Goal: Task Accomplishment & Management: Use online tool/utility

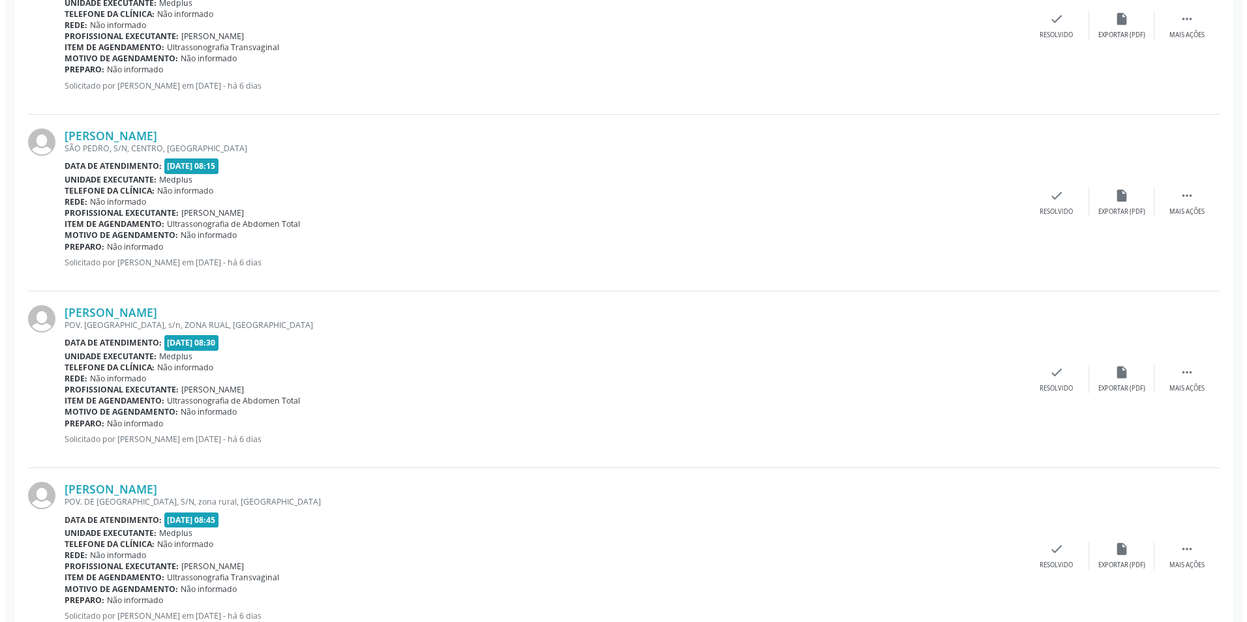
scroll to position [326, 0]
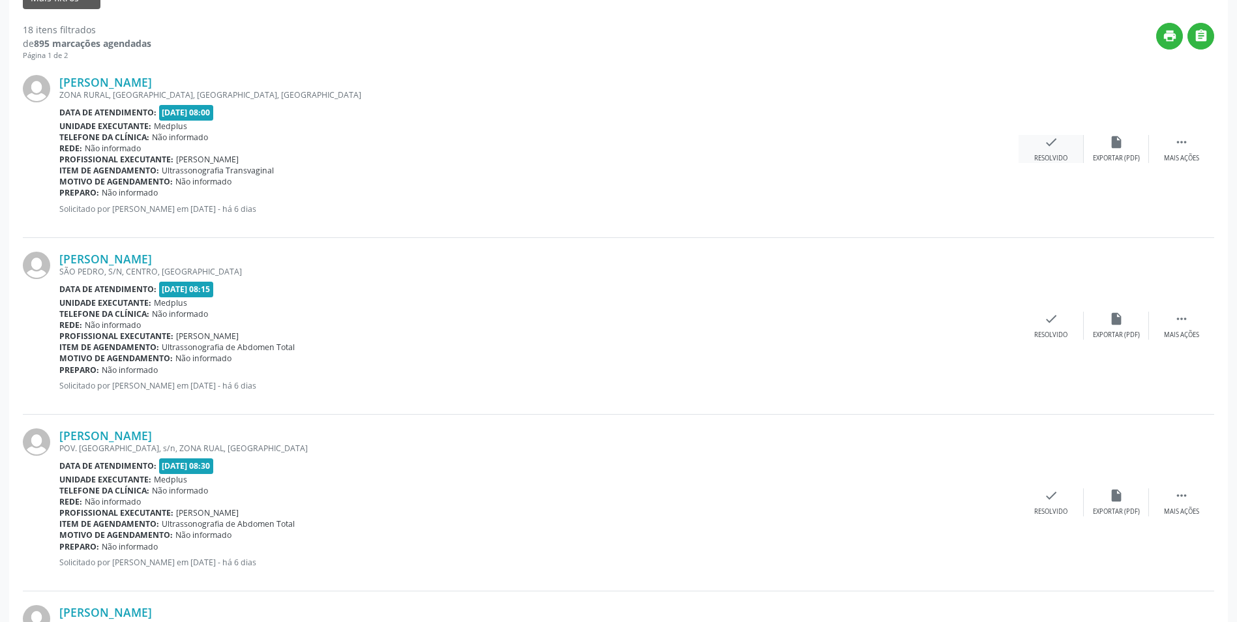
click at [1056, 149] on icon "check" at bounding box center [1051, 142] width 14 height 14
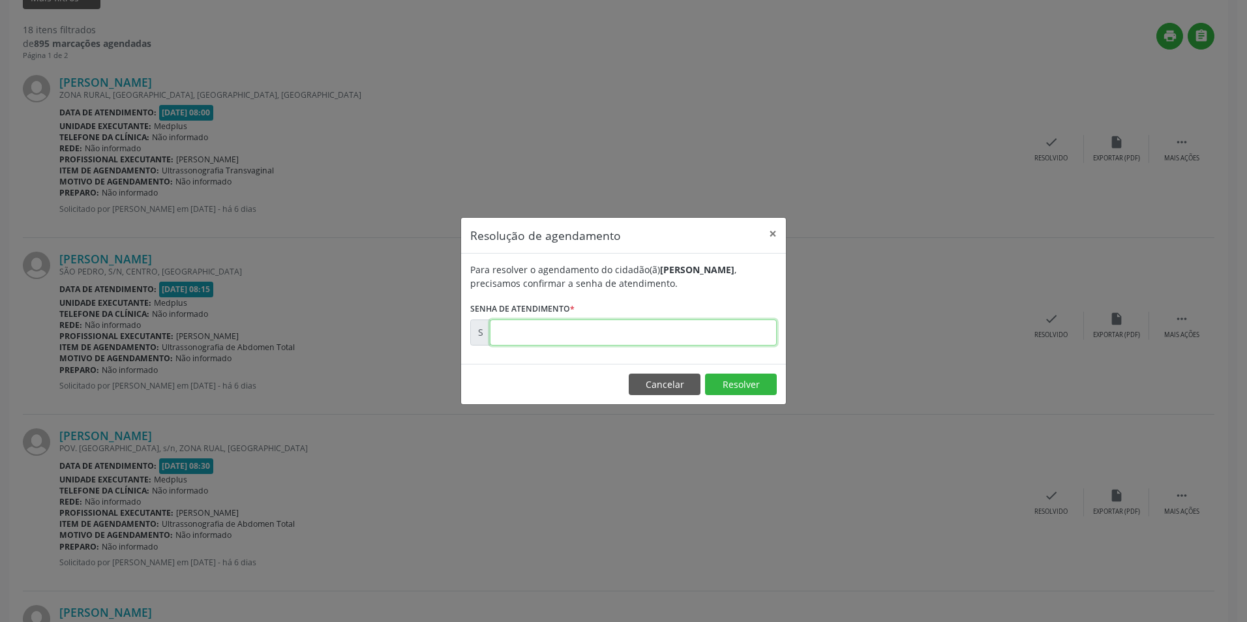
click at [532, 333] on input "text" at bounding box center [633, 333] width 287 height 26
type input "00173971"
click at [751, 382] on button "Resolver" at bounding box center [741, 385] width 72 height 22
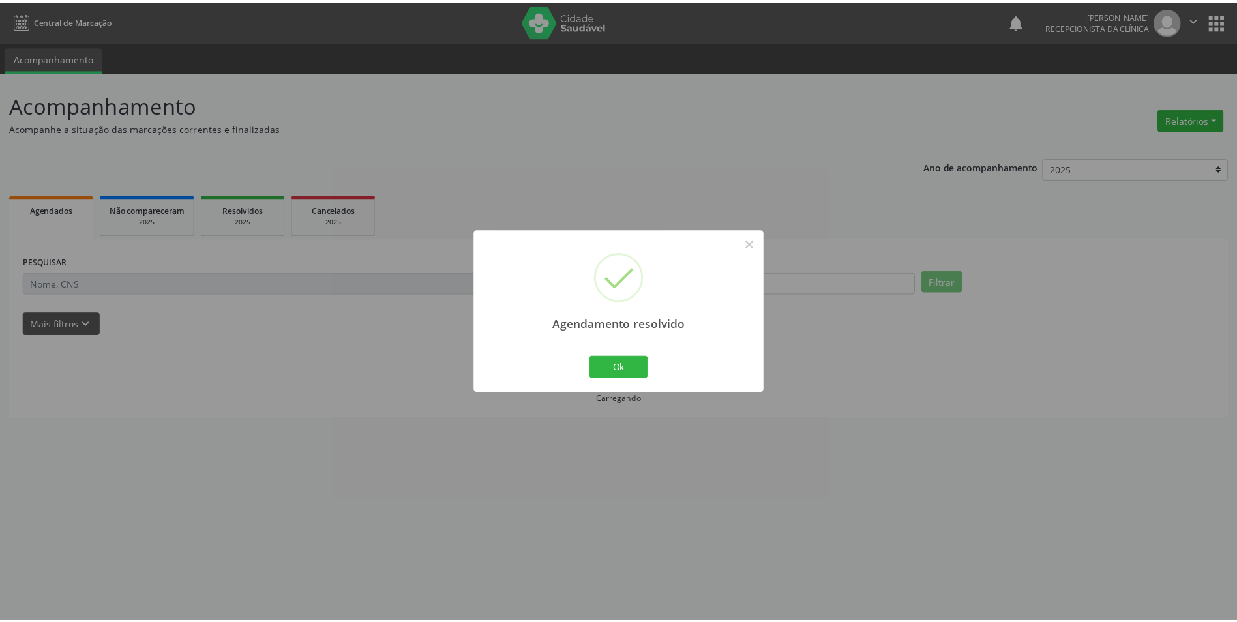
scroll to position [0, 0]
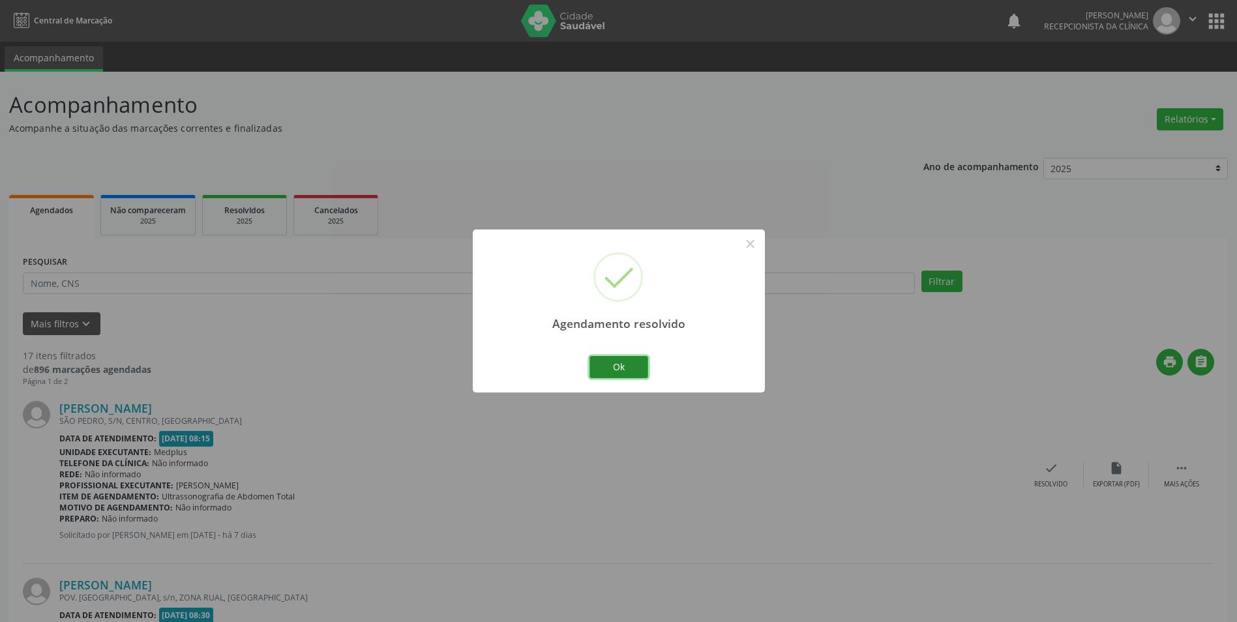
click at [635, 364] on button "Ok" at bounding box center [619, 367] width 59 height 22
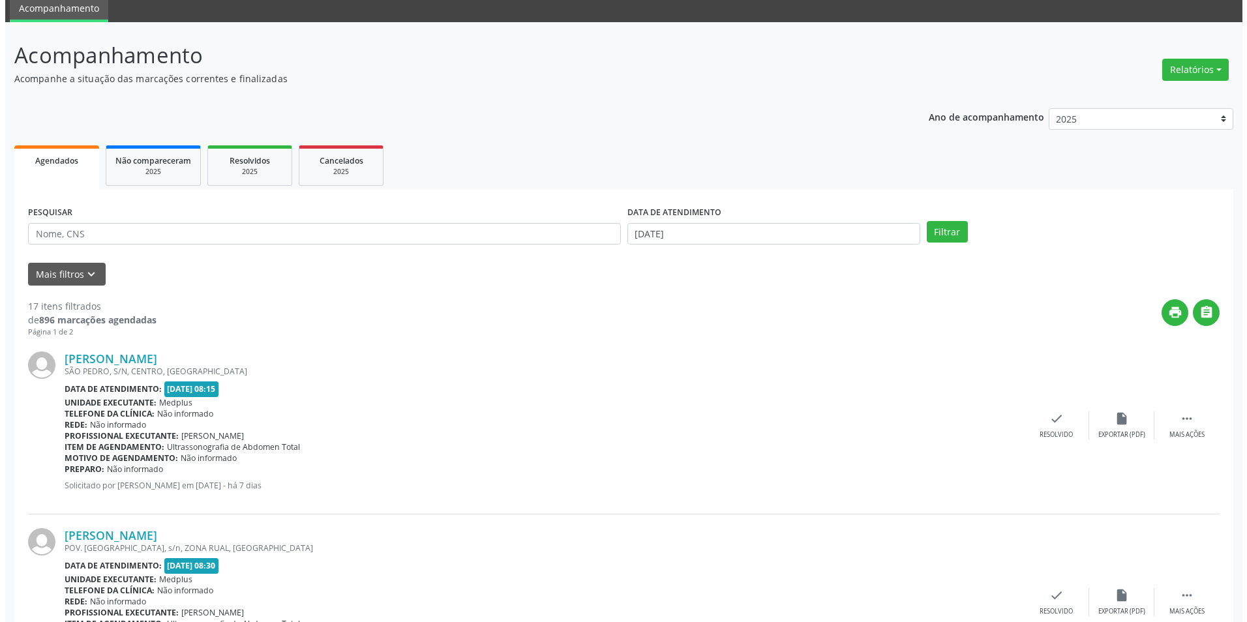
scroll to position [130, 0]
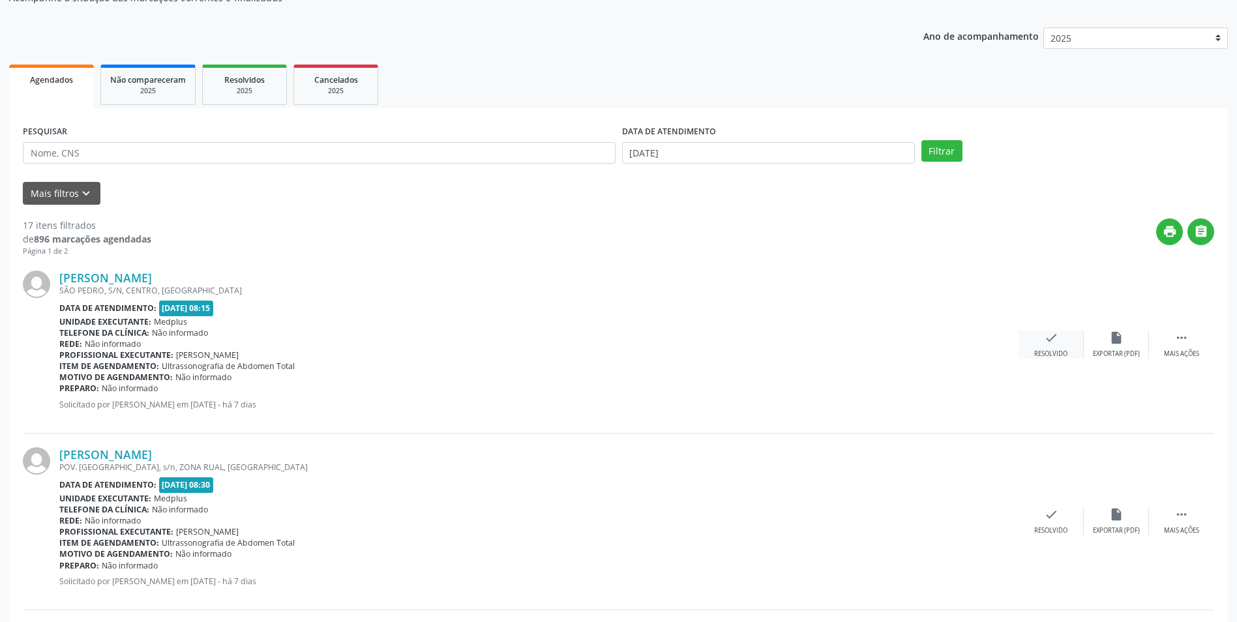
click at [1058, 347] on div "check Resolvido" at bounding box center [1051, 345] width 65 height 28
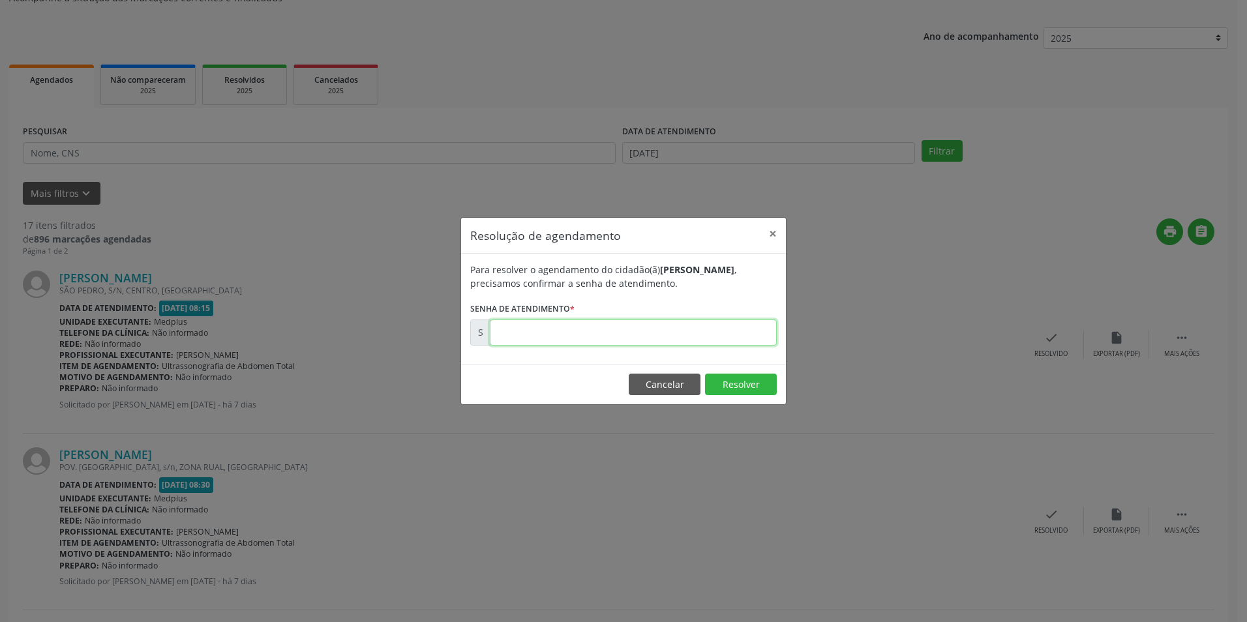
click at [505, 333] on input "text" at bounding box center [633, 333] width 287 height 26
type input "00173973"
click at [735, 387] on button "Resolver" at bounding box center [741, 385] width 72 height 22
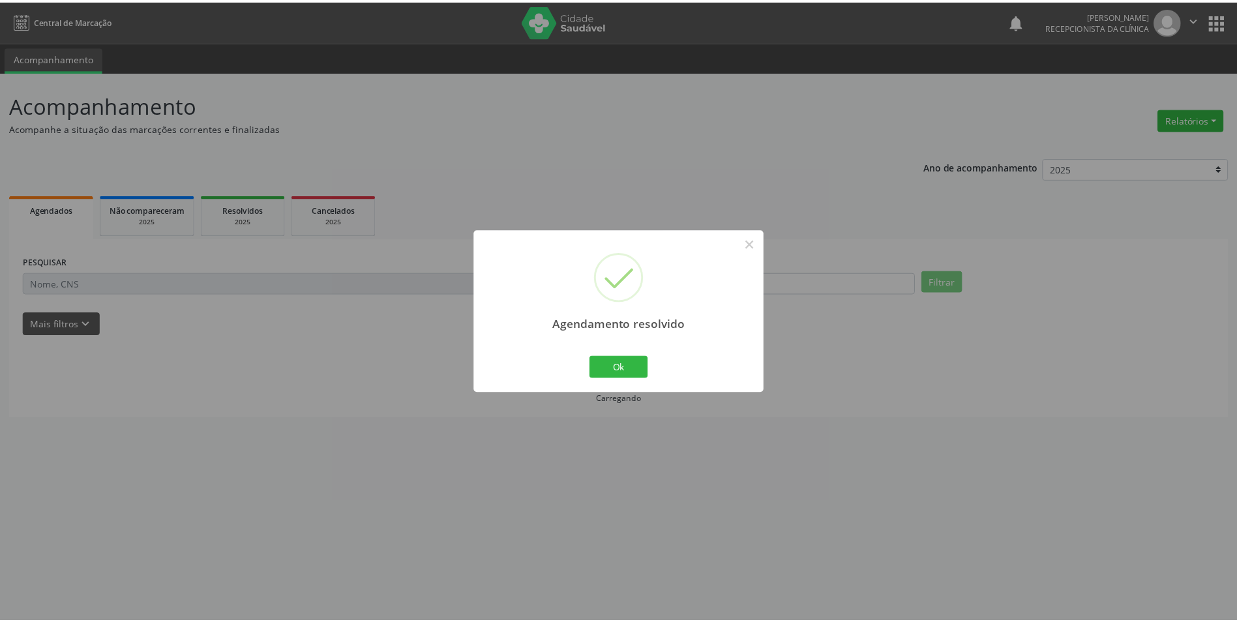
scroll to position [0, 0]
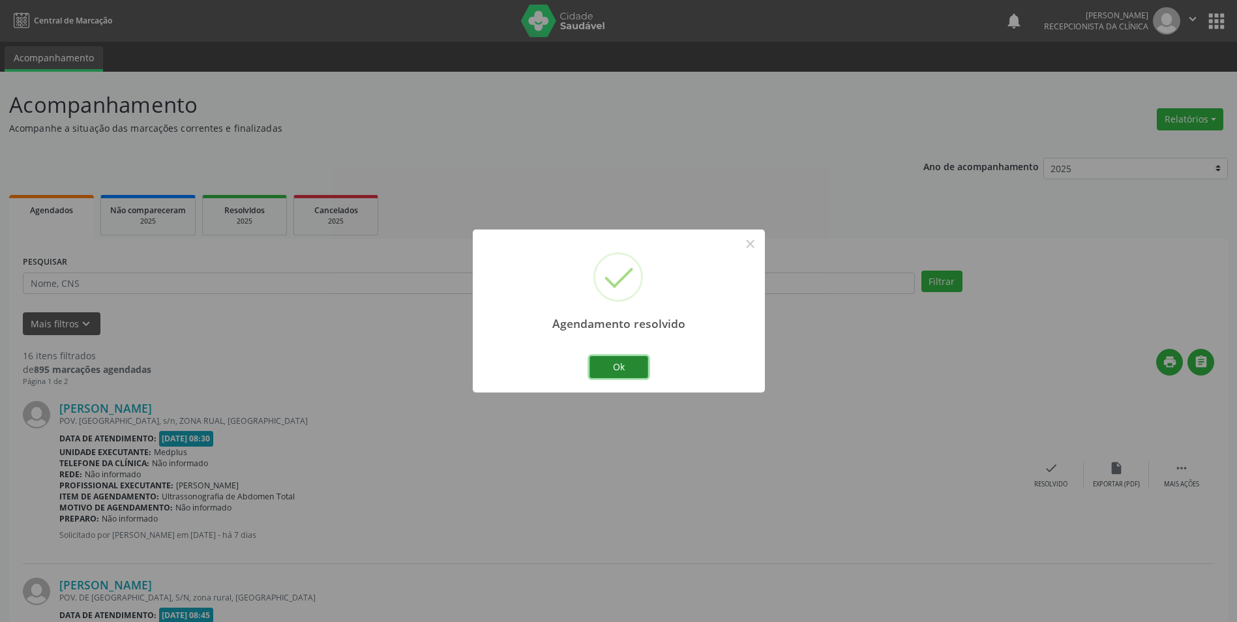
click at [615, 363] on button "Ok" at bounding box center [619, 367] width 59 height 22
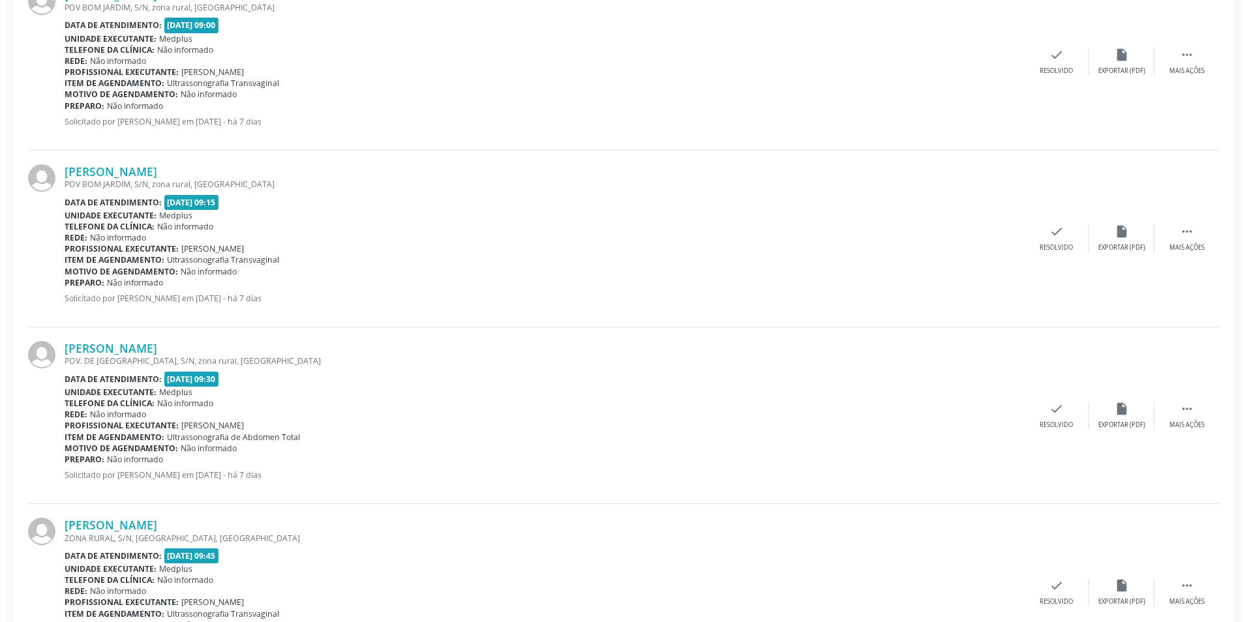
scroll to position [783, 0]
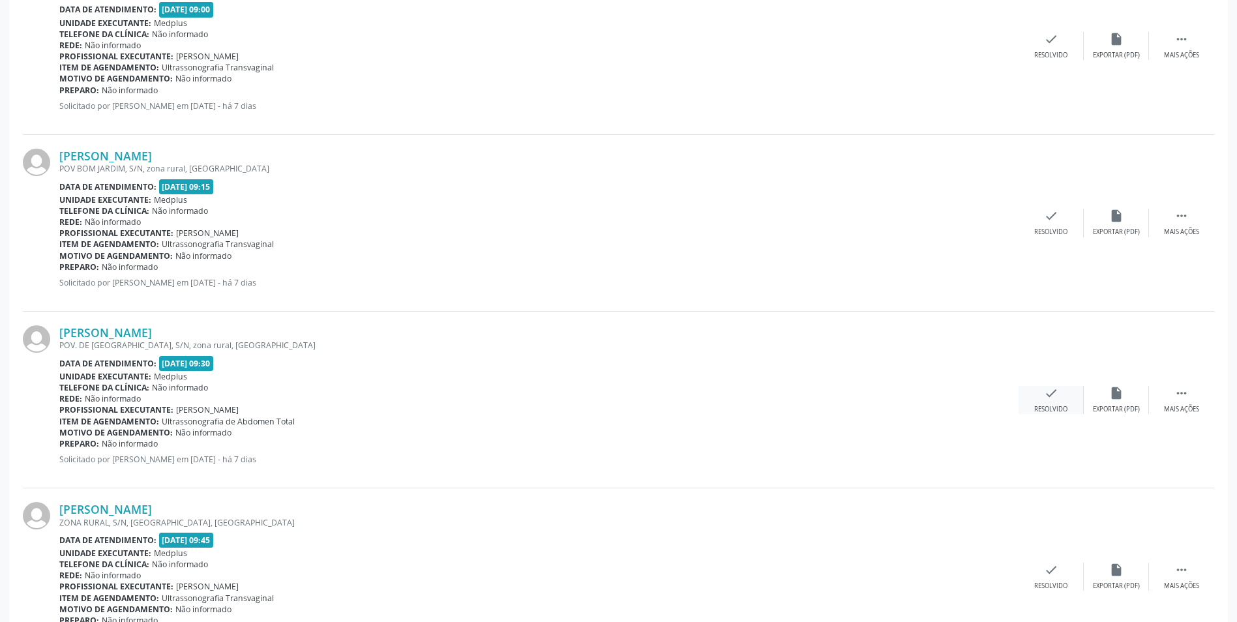
click at [1060, 402] on div "check Resolvido" at bounding box center [1051, 400] width 65 height 28
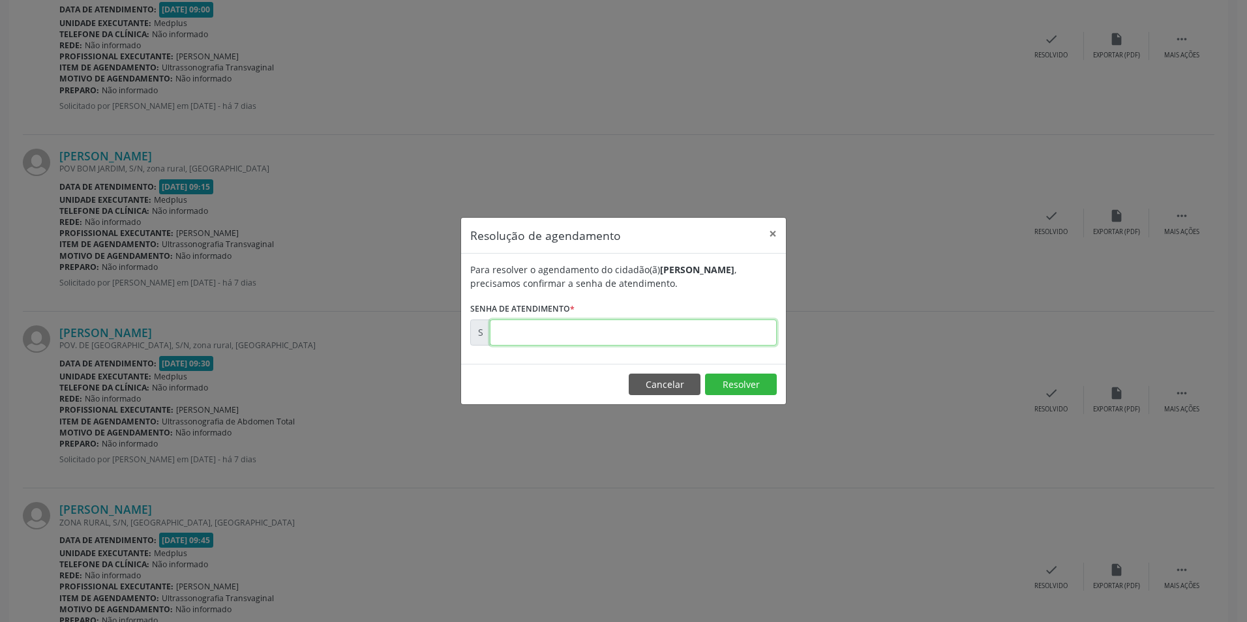
click at [515, 336] on input "text" at bounding box center [633, 333] width 287 height 26
type input "00173979"
click at [734, 383] on button "Resolver" at bounding box center [741, 385] width 72 height 22
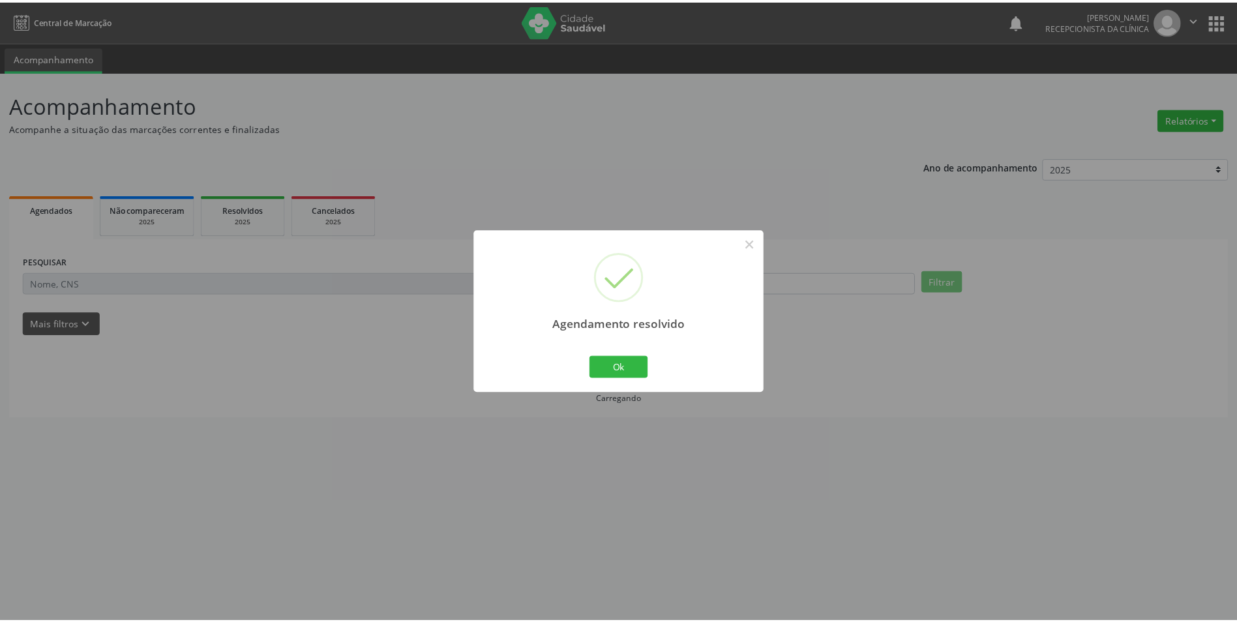
scroll to position [0, 0]
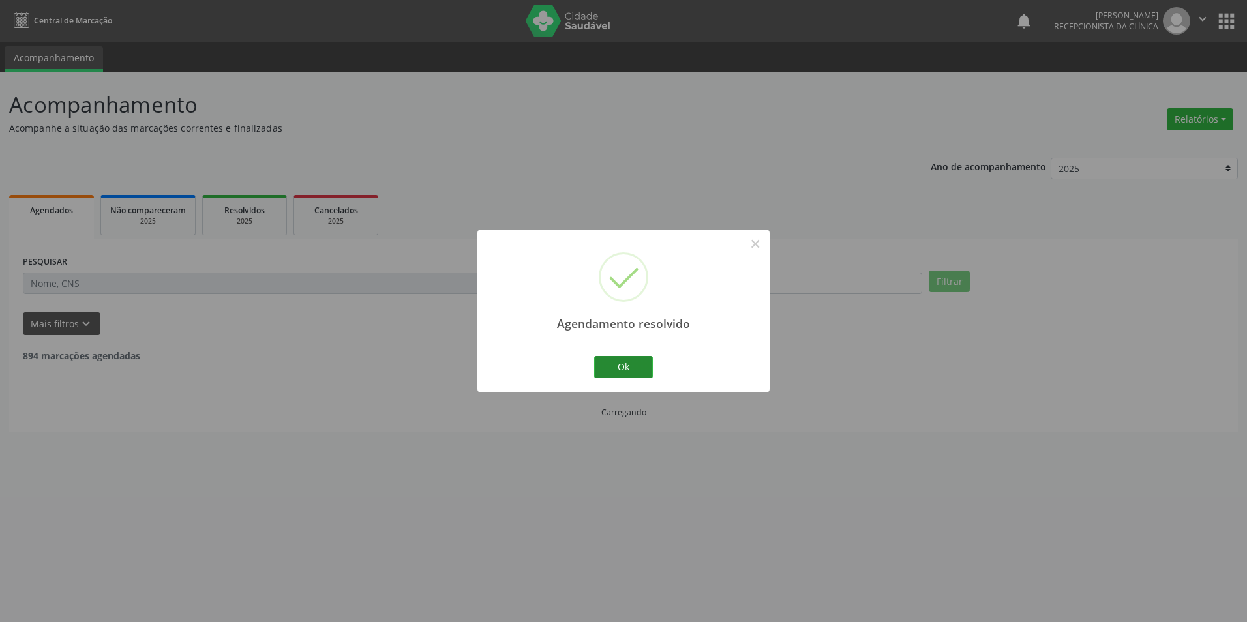
click at [621, 363] on button "Ok" at bounding box center [623, 367] width 59 height 22
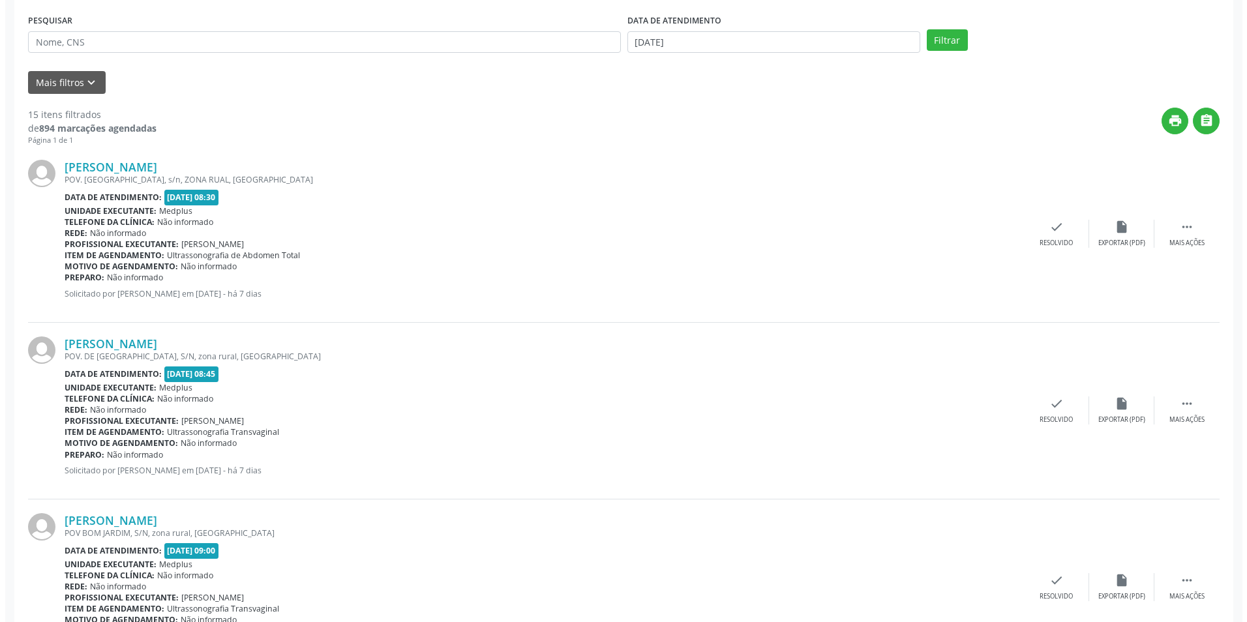
scroll to position [261, 0]
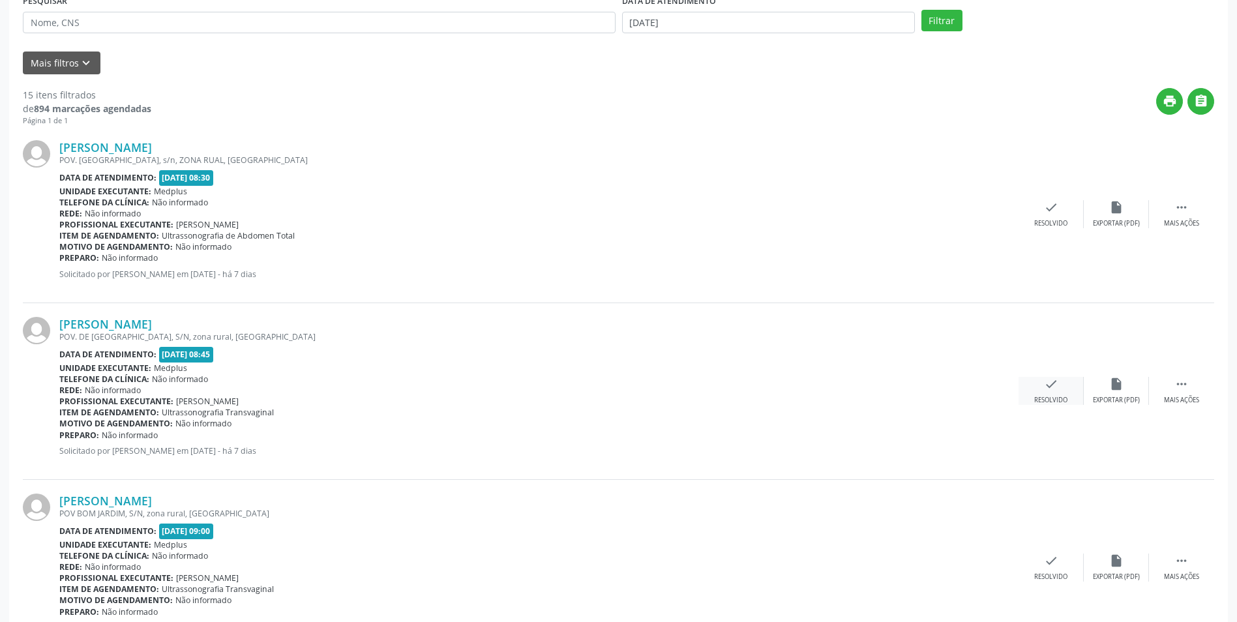
click at [1053, 388] on icon "check" at bounding box center [1051, 384] width 14 height 14
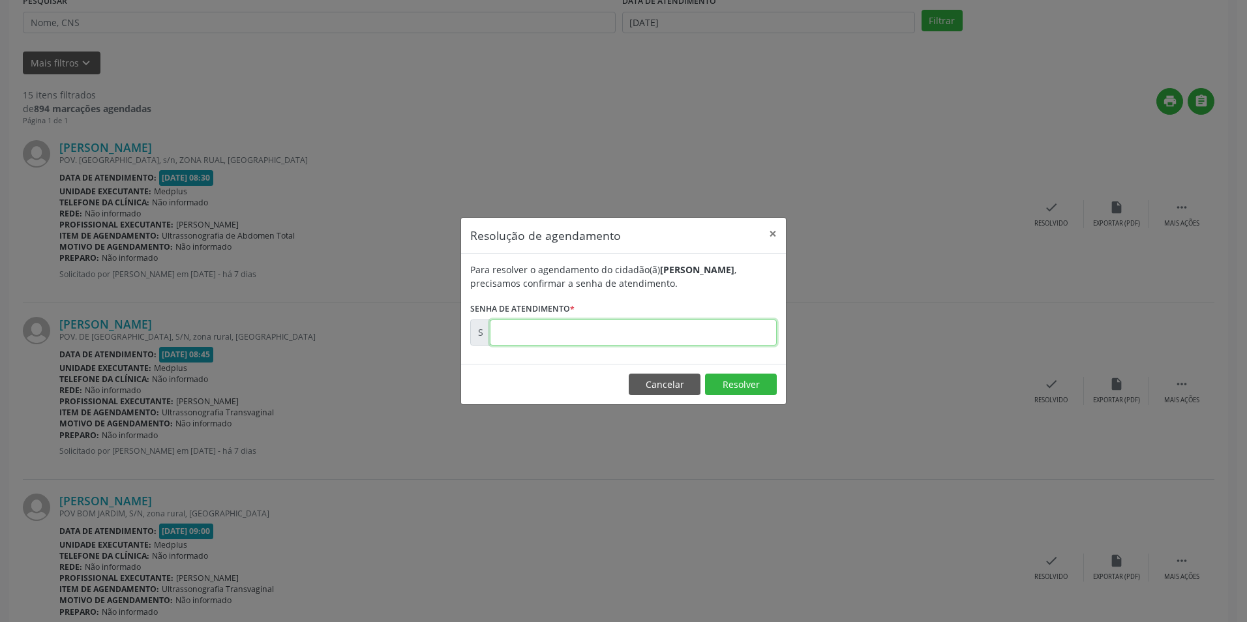
click at [520, 338] on input "text" at bounding box center [633, 333] width 287 height 26
type input "00173975"
click at [741, 383] on button "Resolver" at bounding box center [741, 385] width 72 height 22
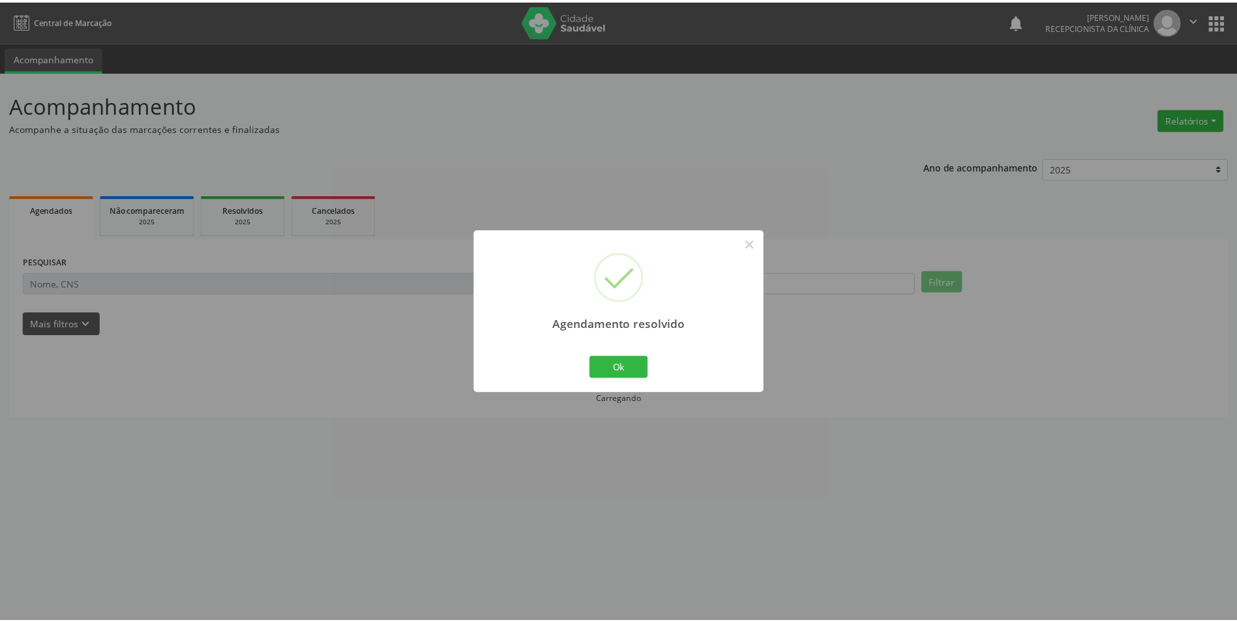
scroll to position [0, 0]
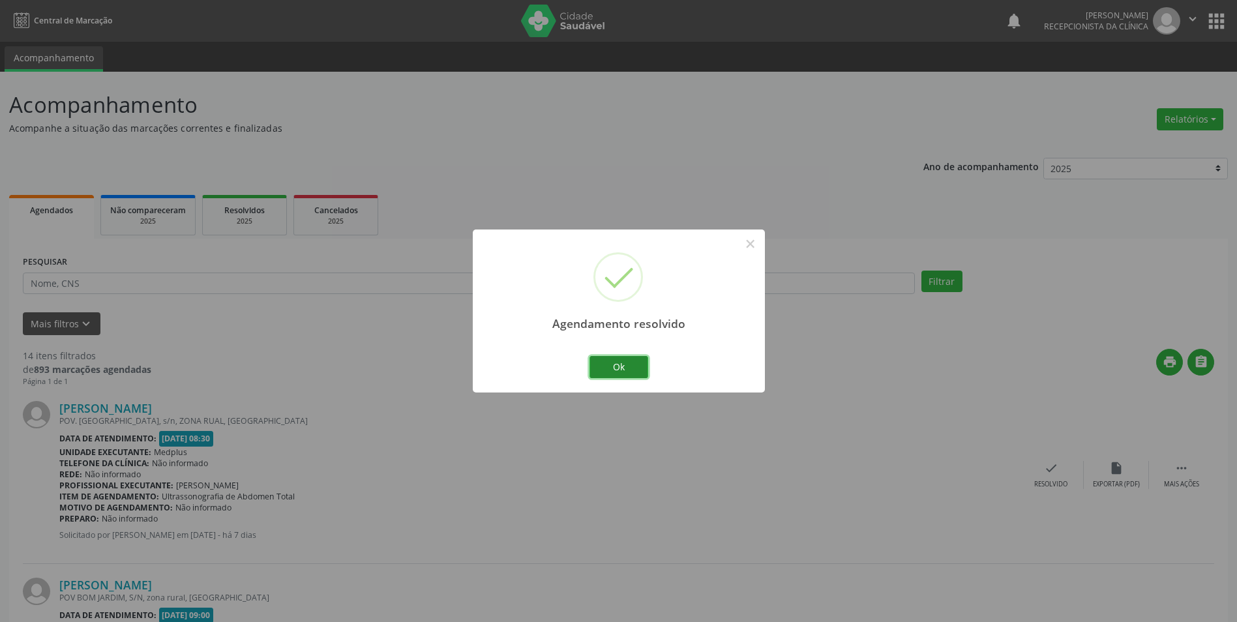
click at [633, 367] on button "Ok" at bounding box center [619, 367] width 59 height 22
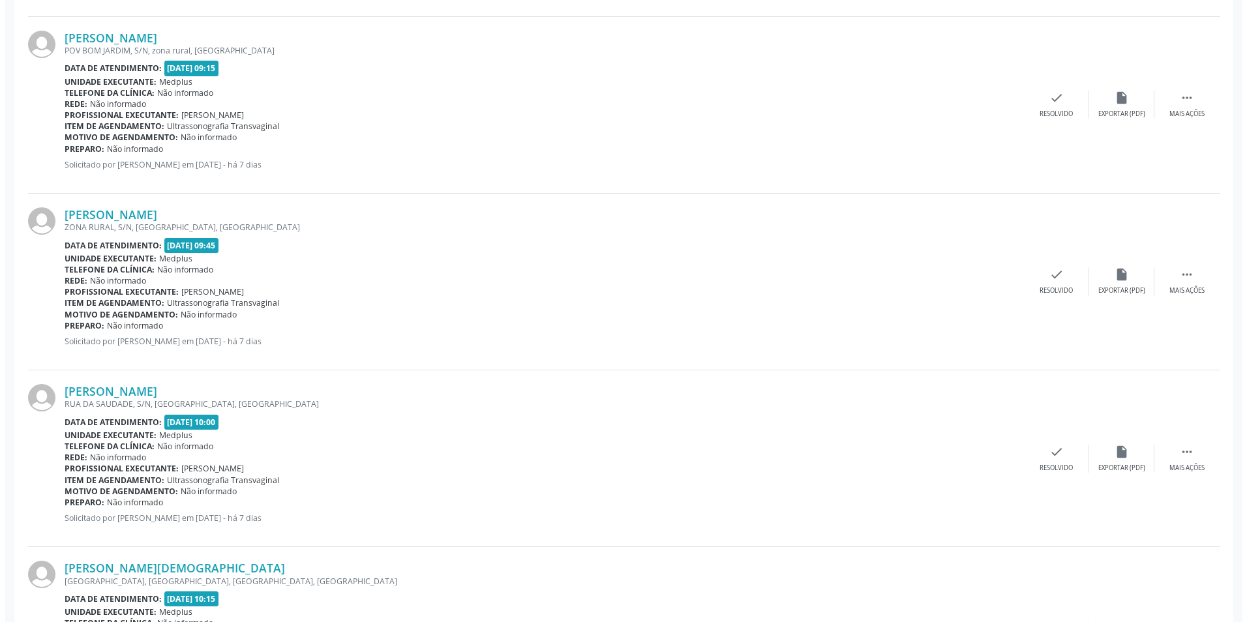
scroll to position [697, 0]
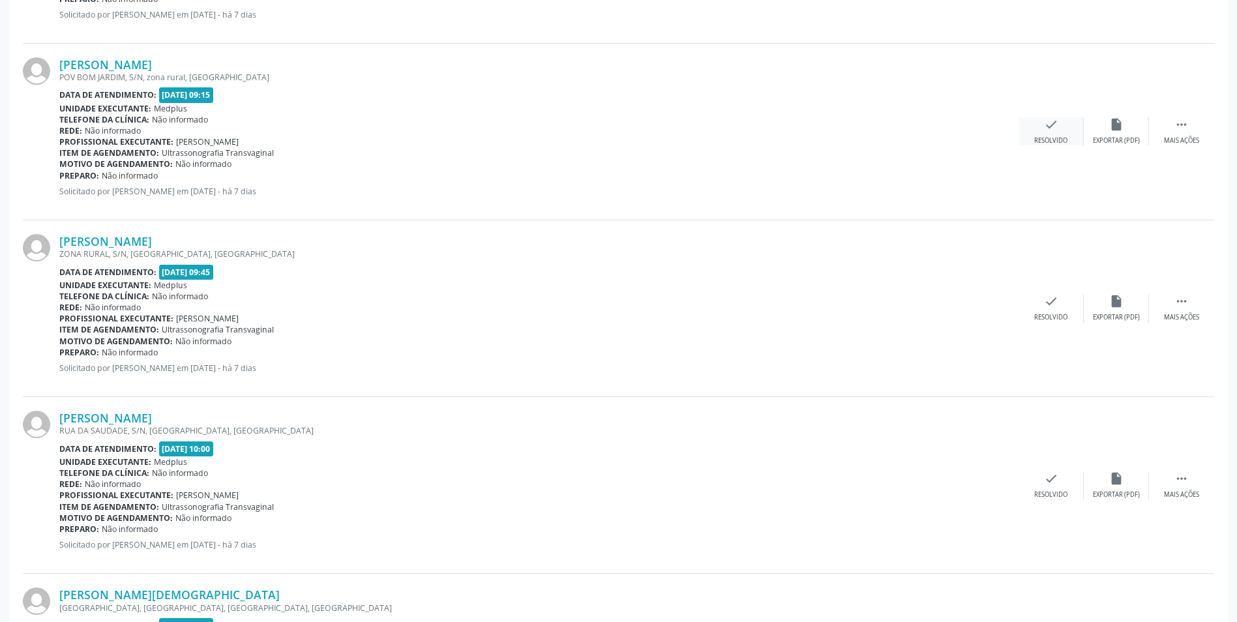
click at [1054, 130] on icon "check" at bounding box center [1051, 124] width 14 height 14
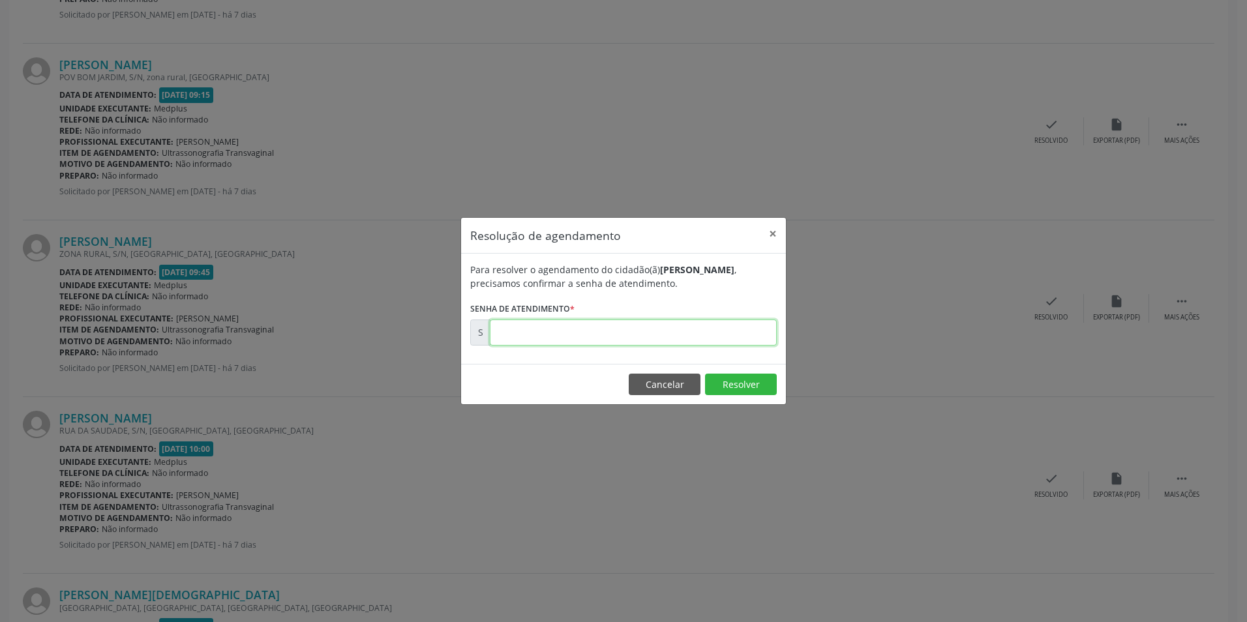
click at [567, 335] on input "text" at bounding box center [633, 333] width 287 height 26
type input "00173978"
click at [734, 384] on button "Resolver" at bounding box center [741, 385] width 72 height 22
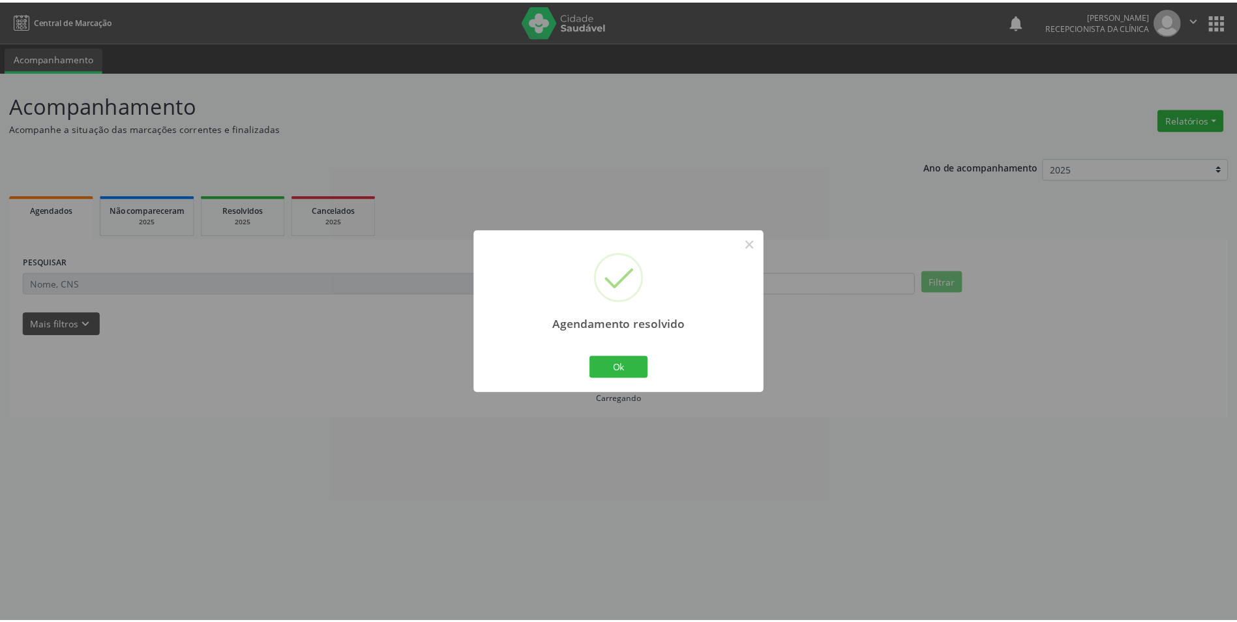
scroll to position [0, 0]
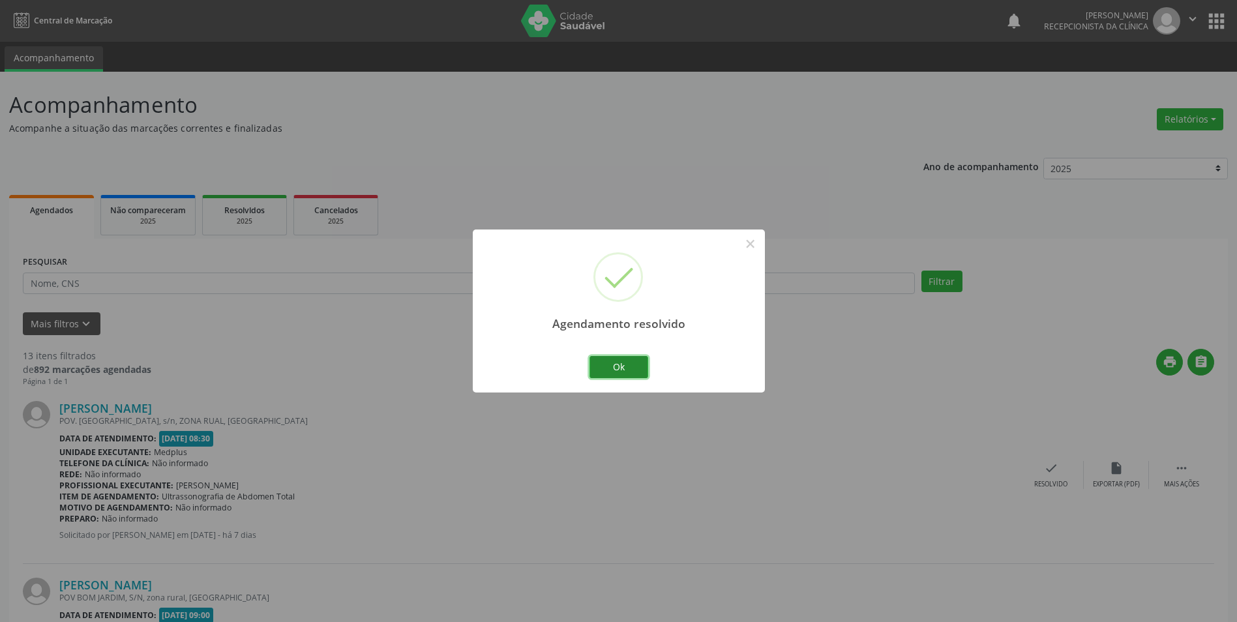
click at [631, 366] on button "Ok" at bounding box center [619, 367] width 59 height 22
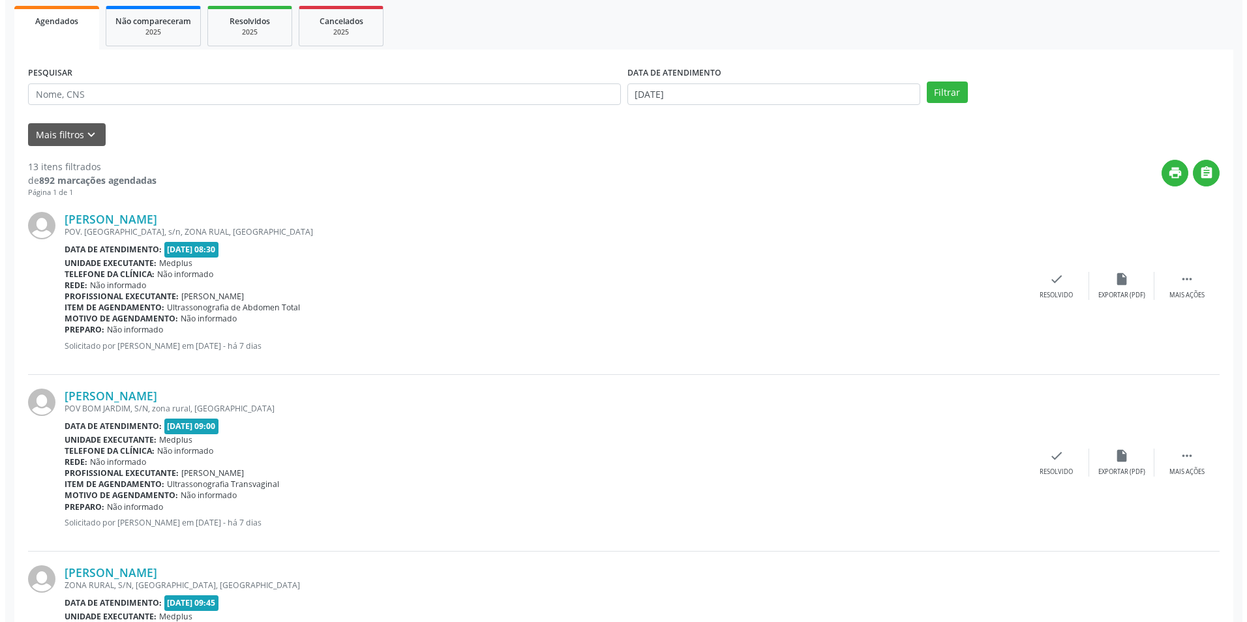
scroll to position [196, 0]
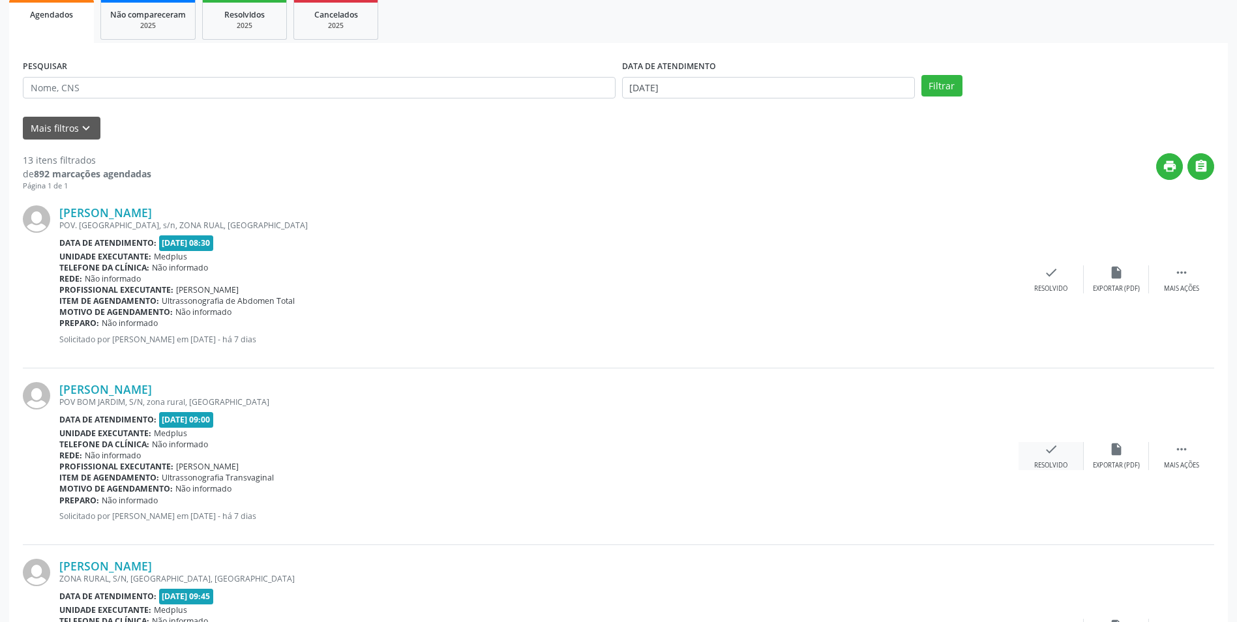
click at [1062, 461] on div "Resolvido" at bounding box center [1050, 465] width 33 height 9
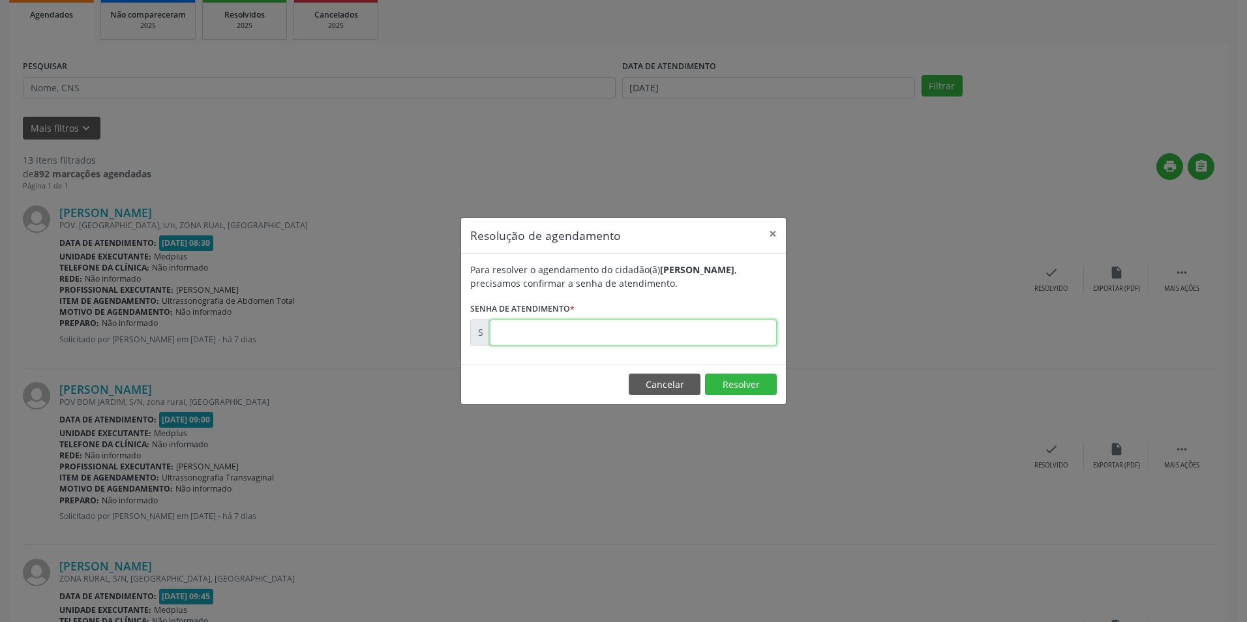
click at [505, 329] on input "text" at bounding box center [633, 333] width 287 height 26
type input "00173977"
click at [738, 388] on button "Resolver" at bounding box center [741, 385] width 72 height 22
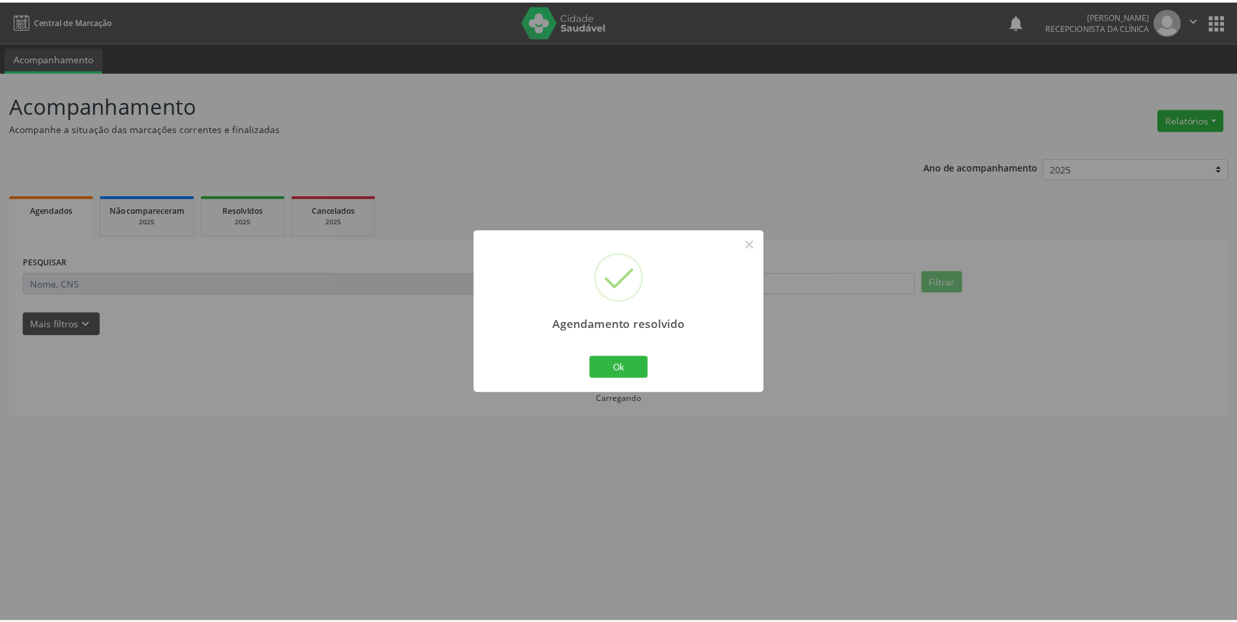
scroll to position [0, 0]
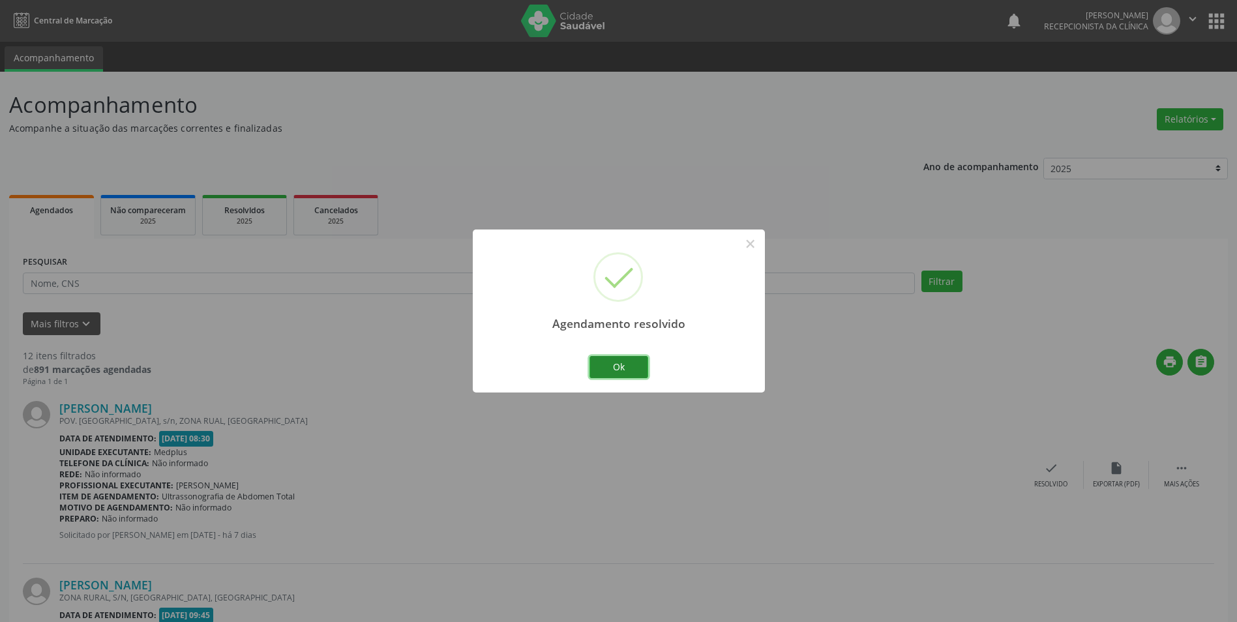
click at [633, 370] on button "Ok" at bounding box center [619, 367] width 59 height 22
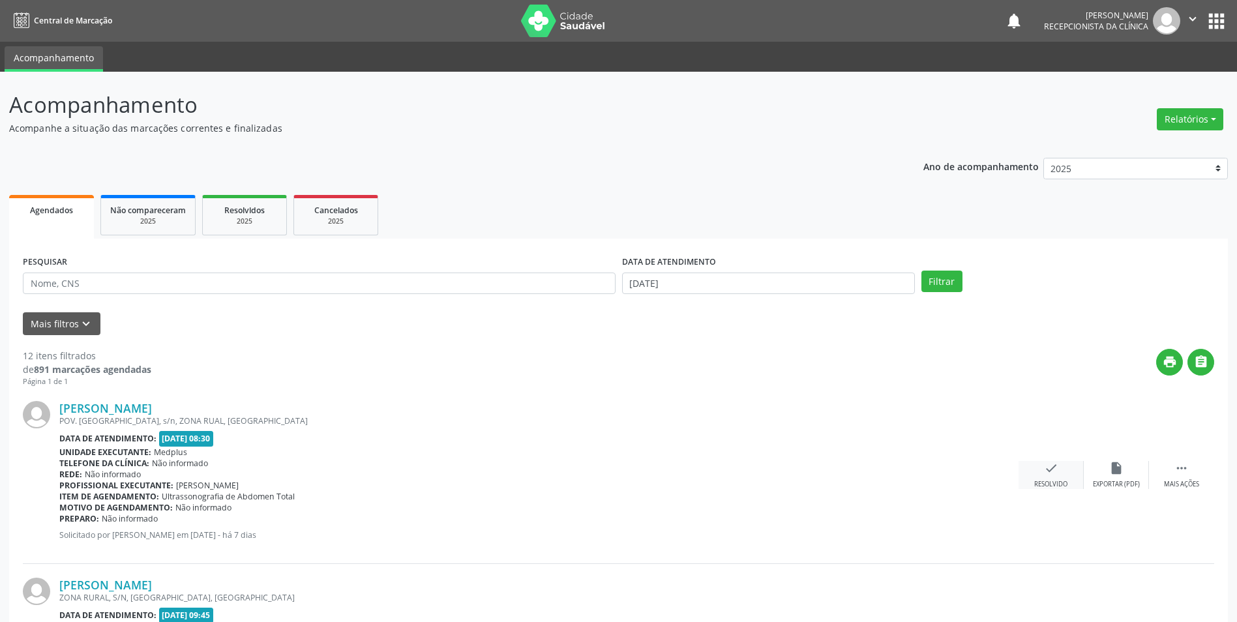
click at [1058, 477] on div "check Resolvido" at bounding box center [1051, 475] width 65 height 28
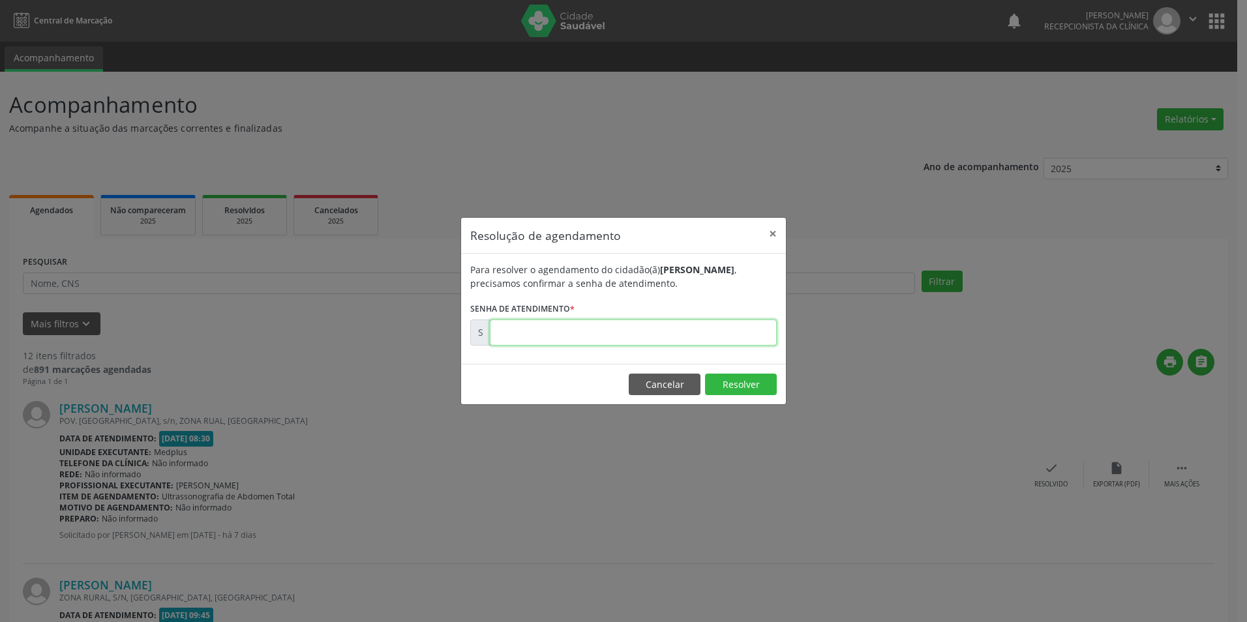
click at [496, 334] on input "text" at bounding box center [633, 333] width 287 height 26
type input "00173974"
click at [739, 385] on button "Resolver" at bounding box center [741, 385] width 72 height 22
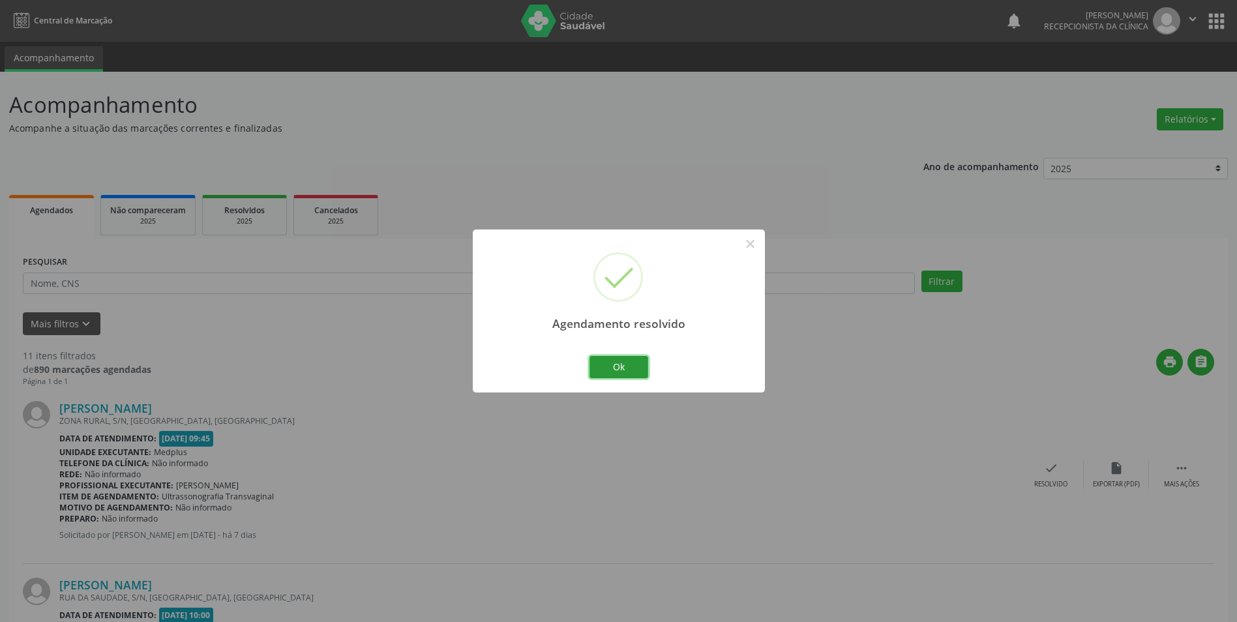
click at [635, 372] on button "Ok" at bounding box center [619, 367] width 59 height 22
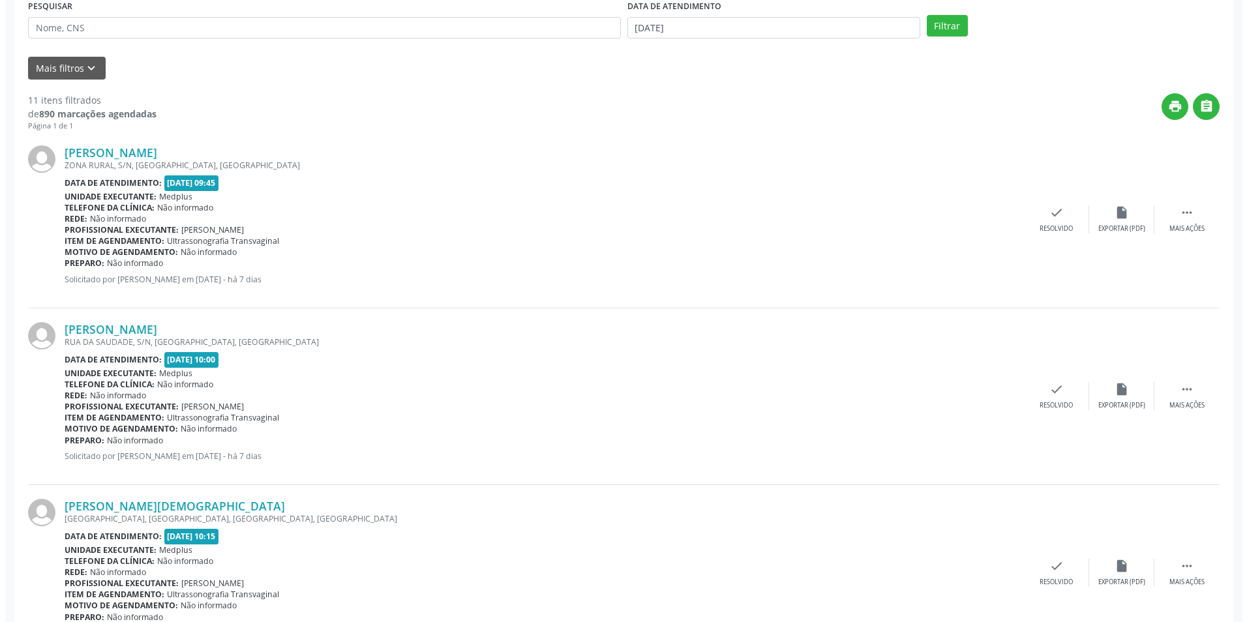
scroll to position [261, 0]
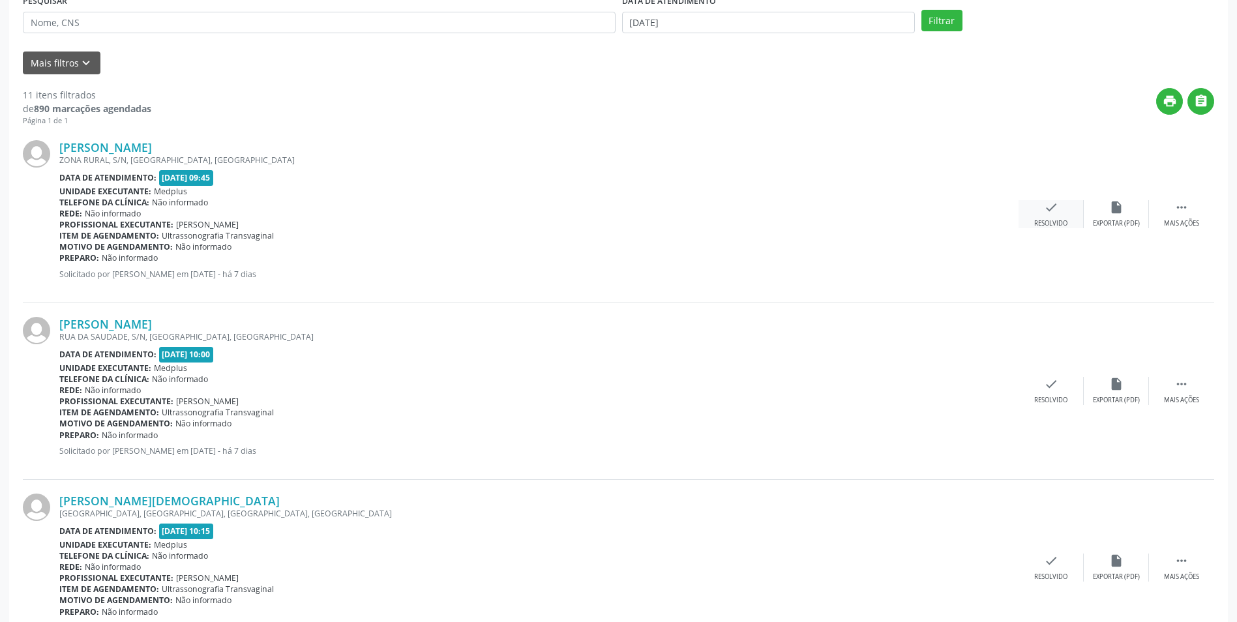
click at [1063, 222] on div "Resolvido" at bounding box center [1050, 223] width 33 height 9
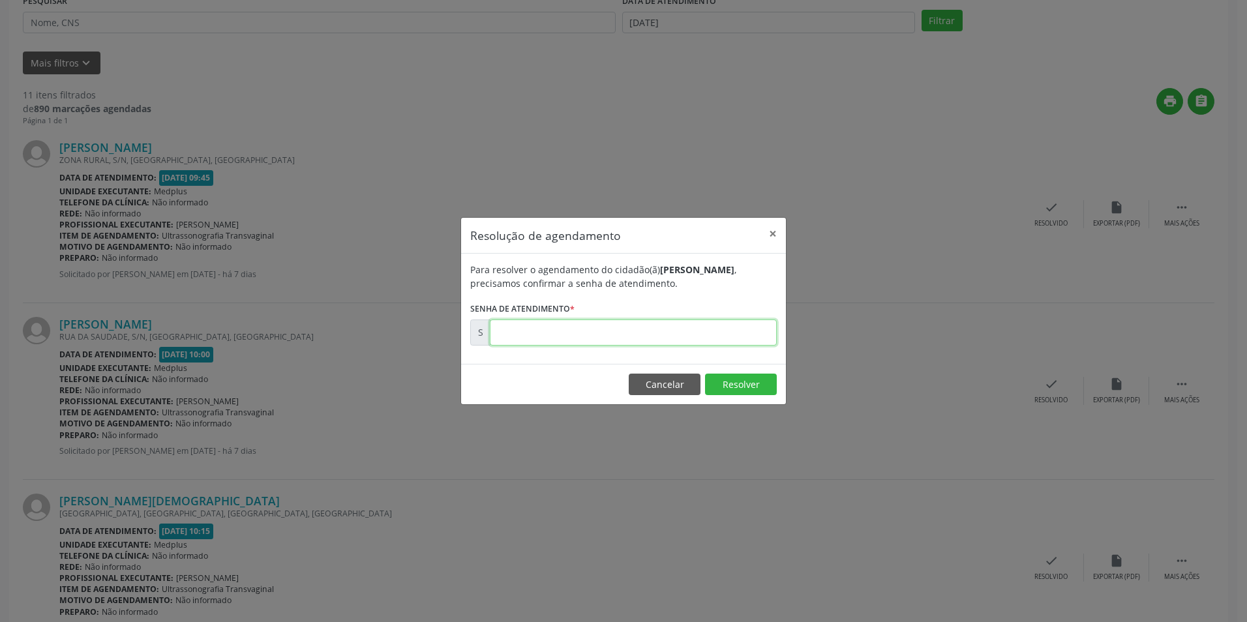
click at [510, 335] on input "text" at bounding box center [633, 333] width 287 height 26
type input "00173980"
drag, startPoint x: 736, startPoint y: 387, endPoint x: 756, endPoint y: 393, distance: 20.2
click at [755, 393] on button "Resolver" at bounding box center [741, 385] width 72 height 22
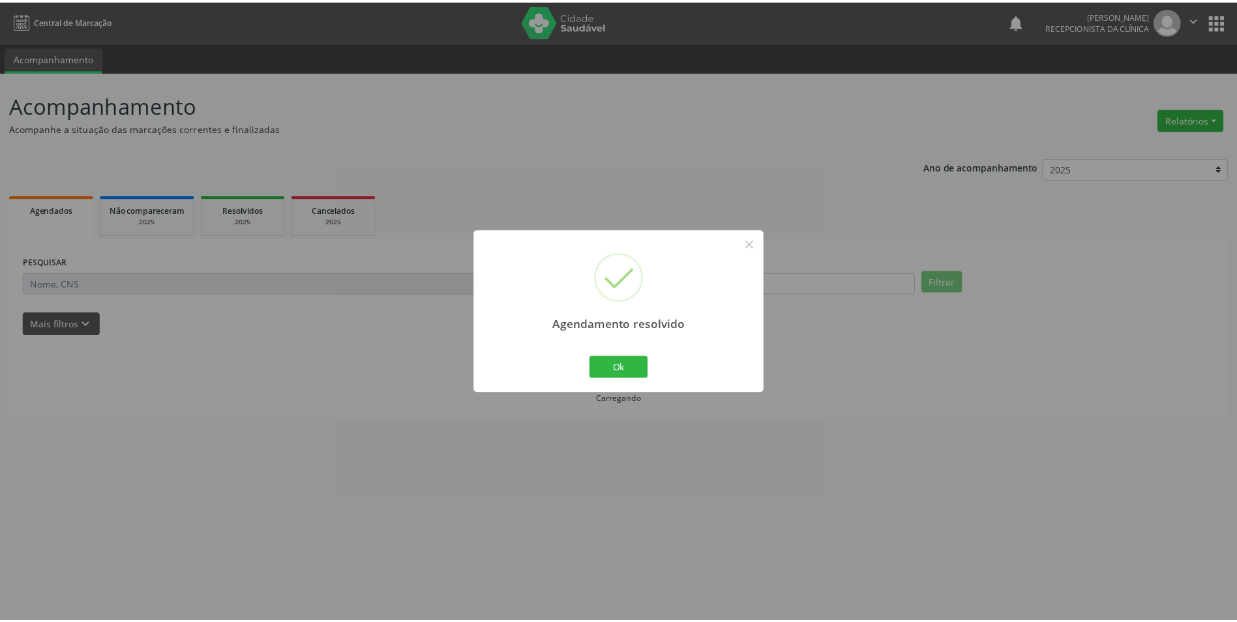
scroll to position [0, 0]
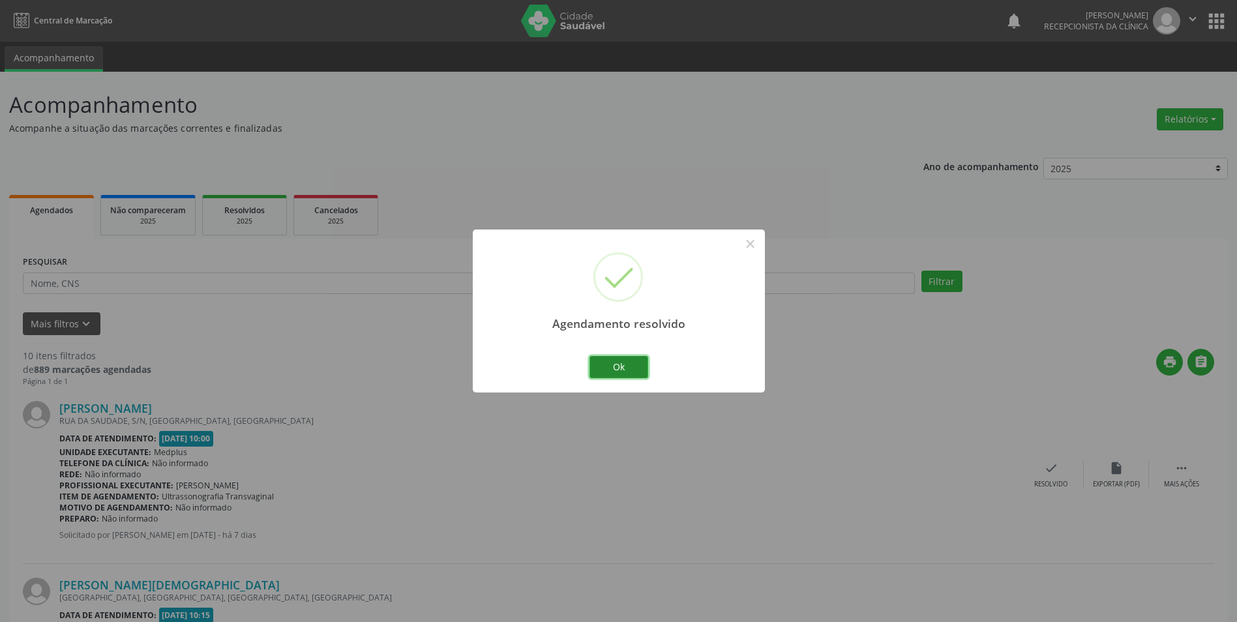
click at [632, 368] on button "Ok" at bounding box center [619, 367] width 59 height 22
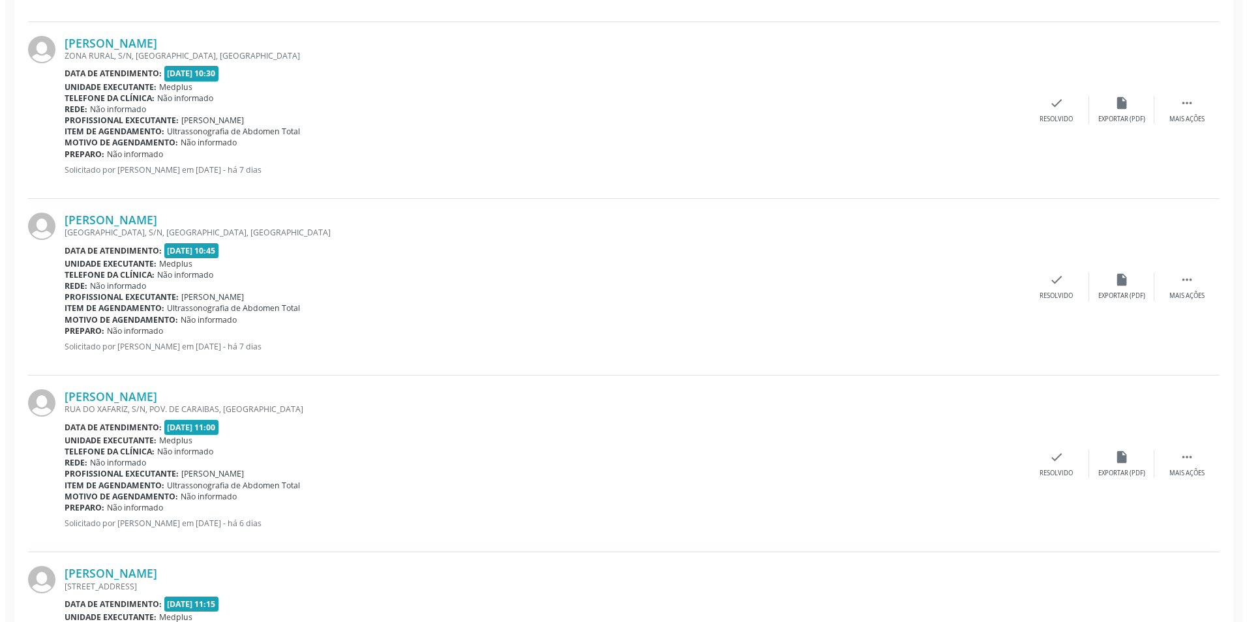
scroll to position [848, 0]
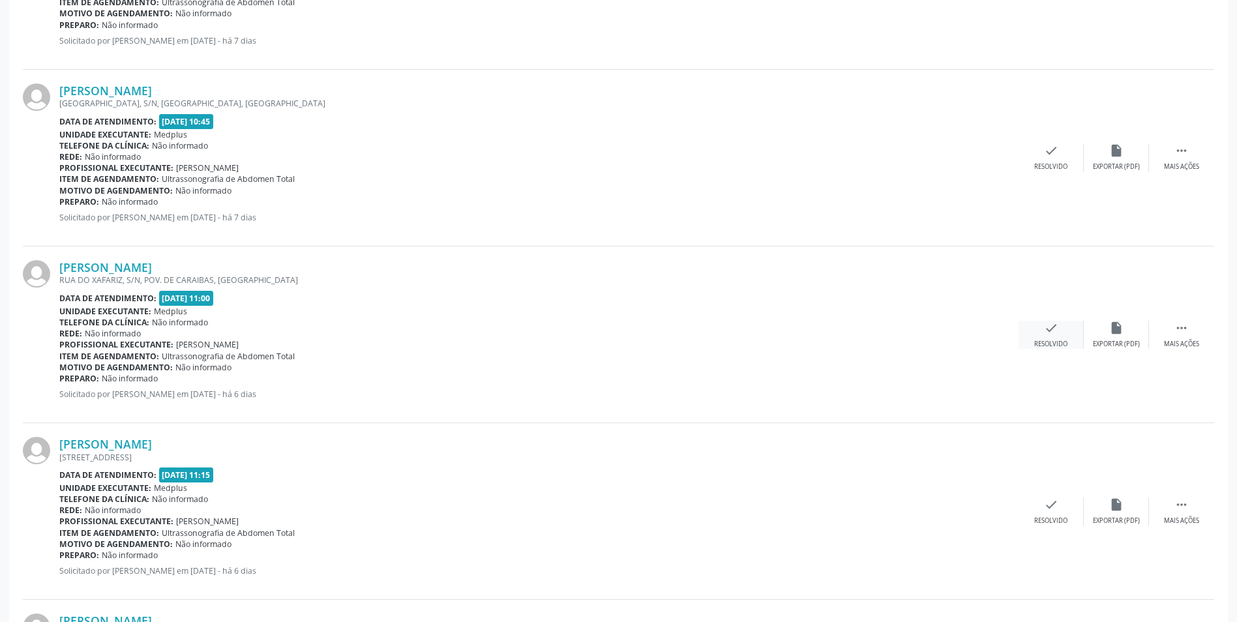
click at [1054, 338] on div "check Resolvido" at bounding box center [1051, 335] width 65 height 28
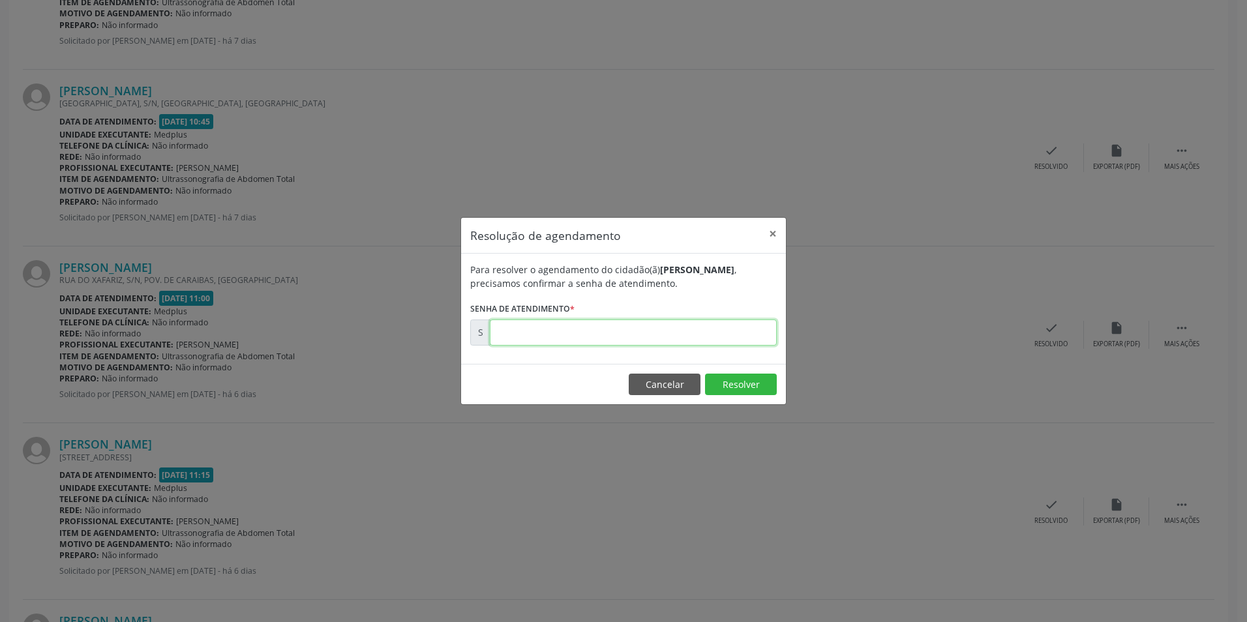
click at [725, 320] on input "text" at bounding box center [633, 333] width 287 height 26
type input "00174211"
click at [753, 380] on button "Resolver" at bounding box center [741, 385] width 72 height 22
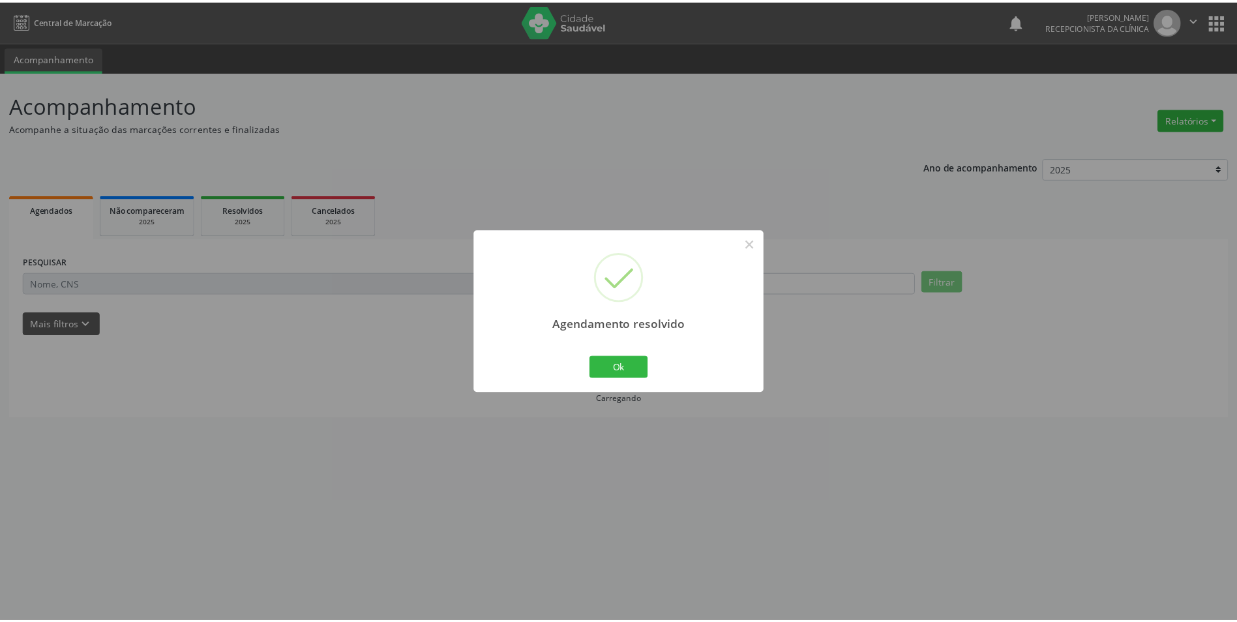
scroll to position [0, 0]
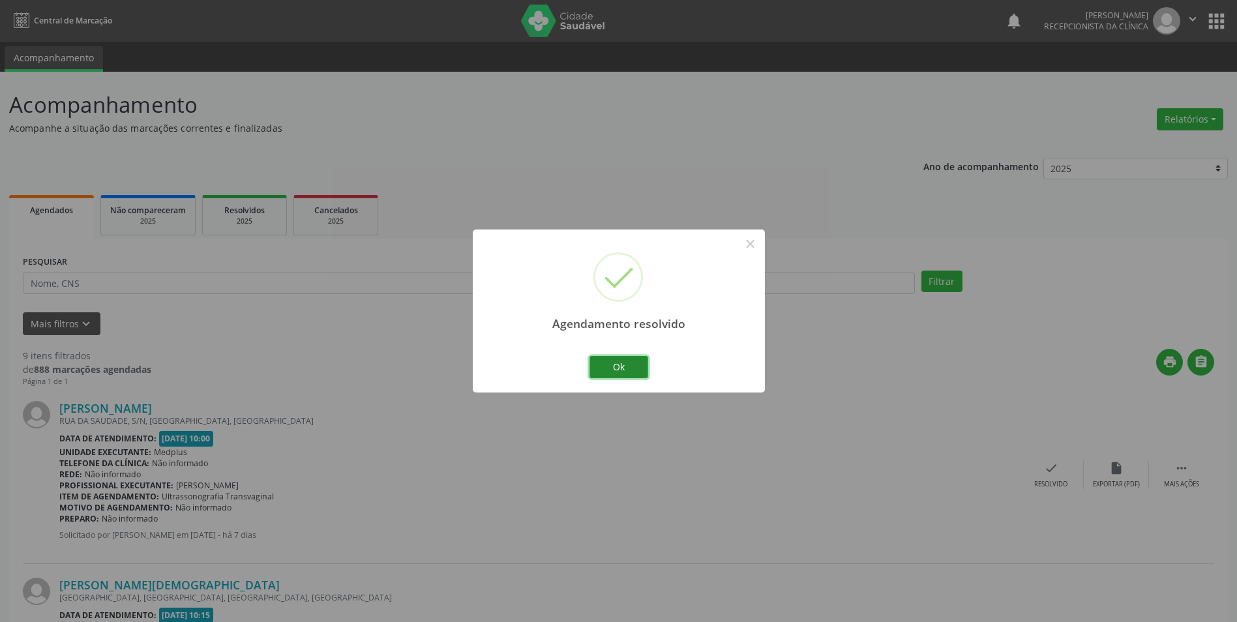
click at [623, 362] on button "Ok" at bounding box center [619, 367] width 59 height 22
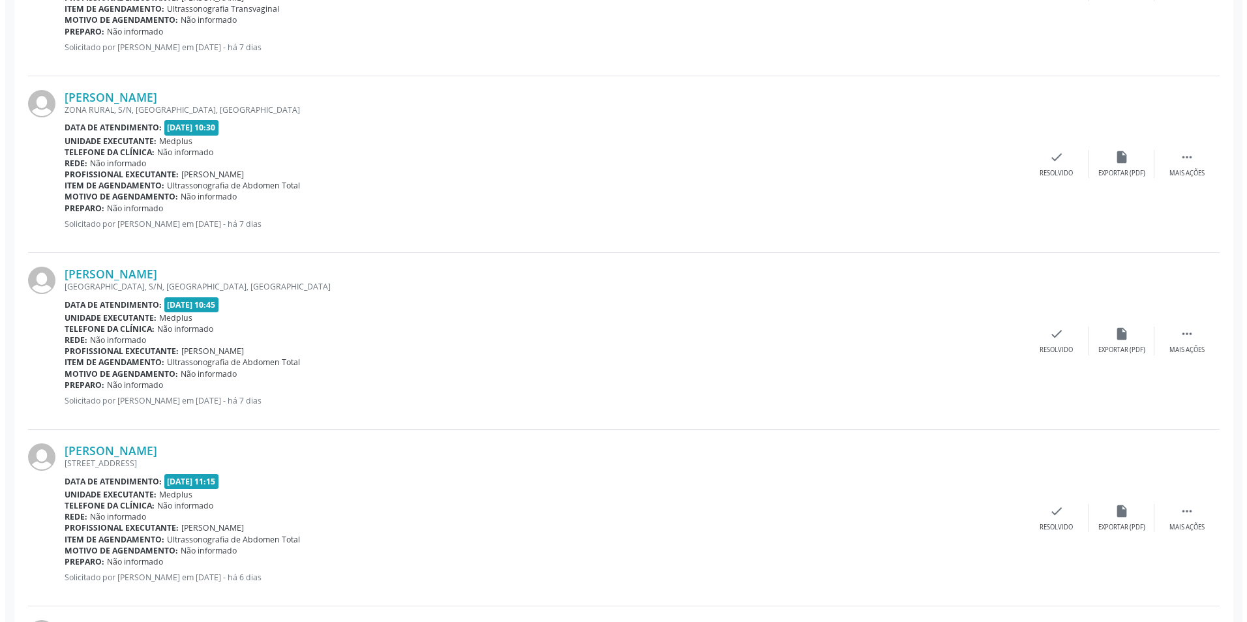
scroll to position [652, 0]
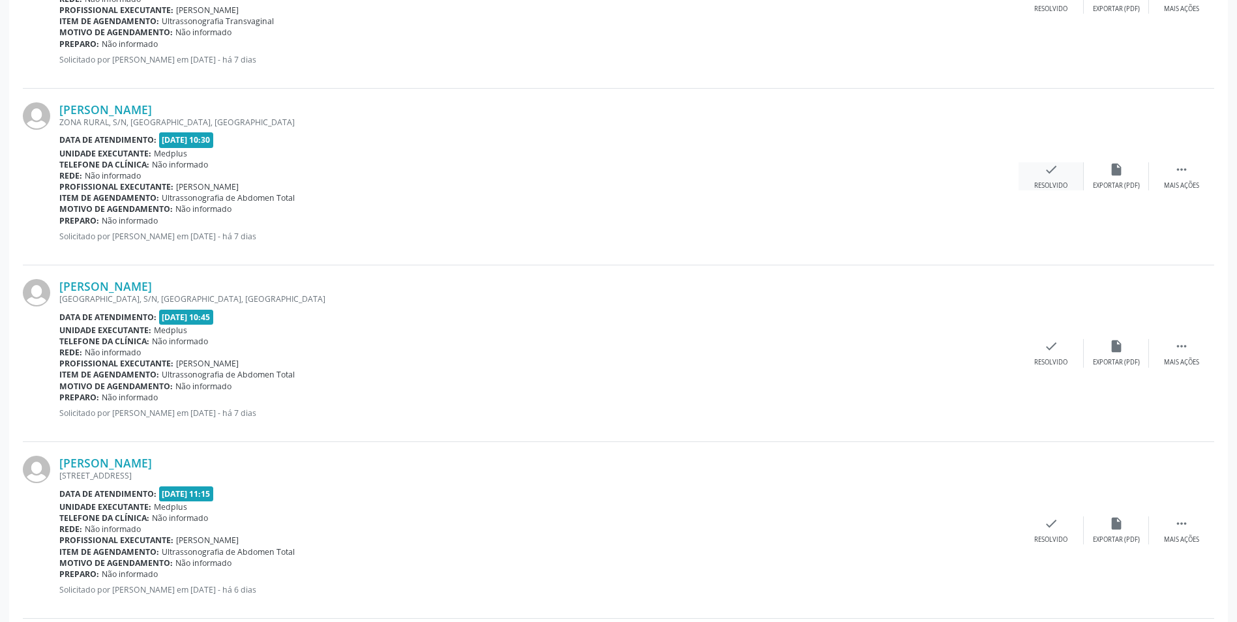
click at [1061, 171] on div "check Resolvido" at bounding box center [1051, 176] width 65 height 28
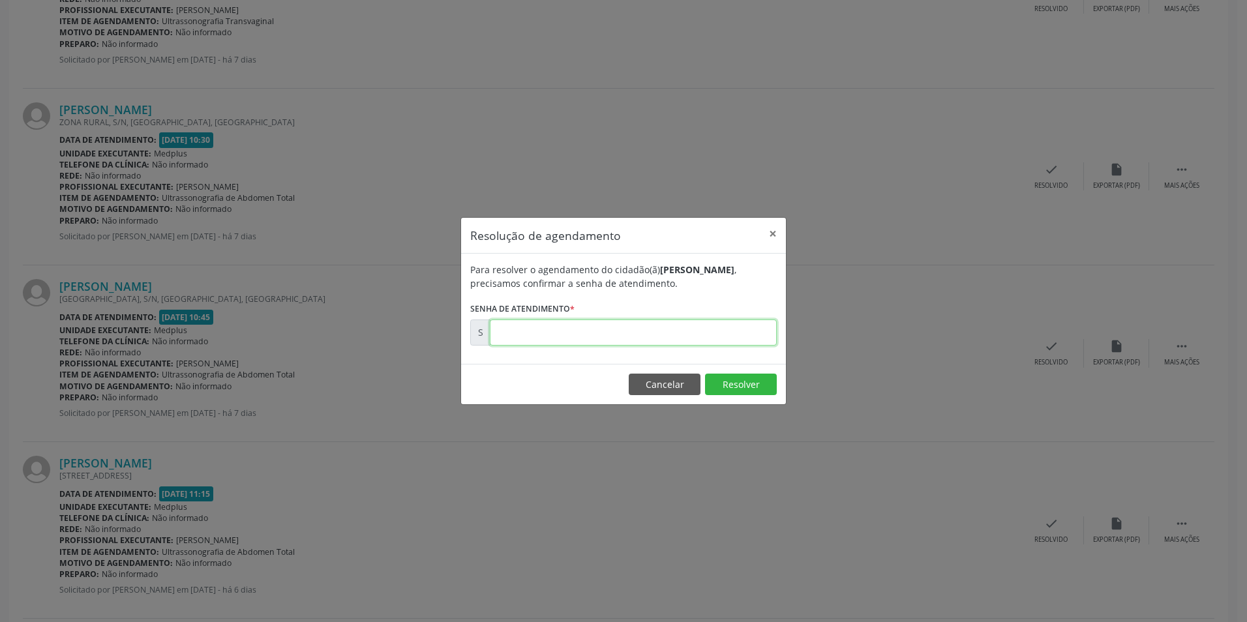
click at [657, 338] on input "text" at bounding box center [633, 333] width 287 height 26
type input "00173983"
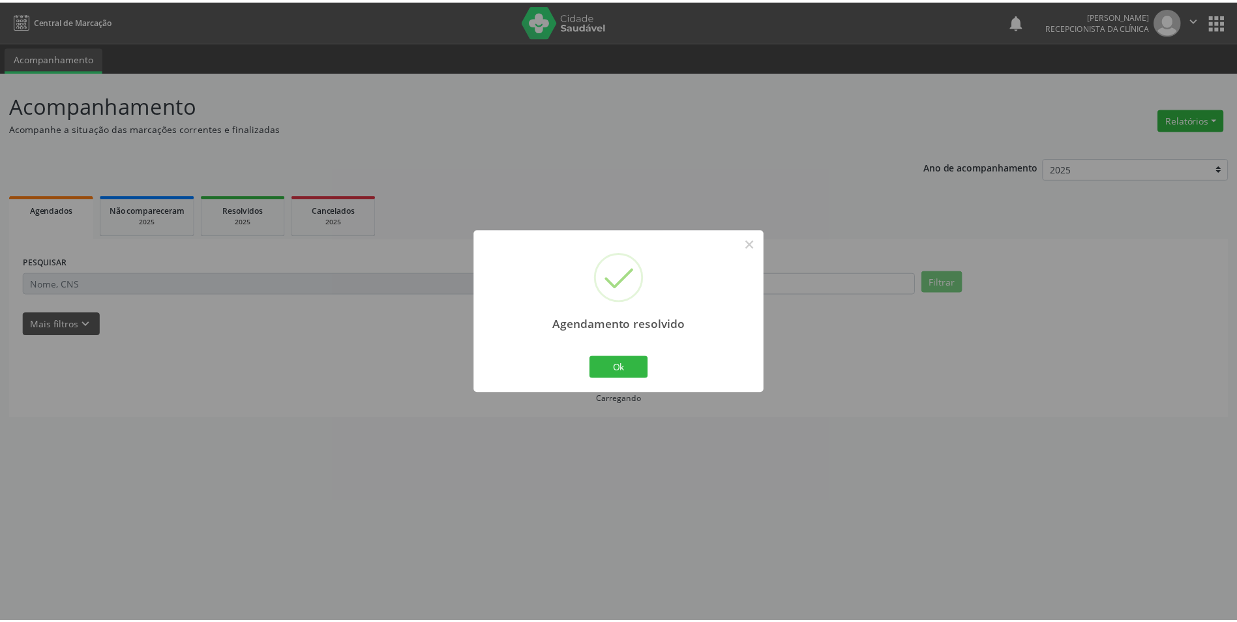
scroll to position [0, 0]
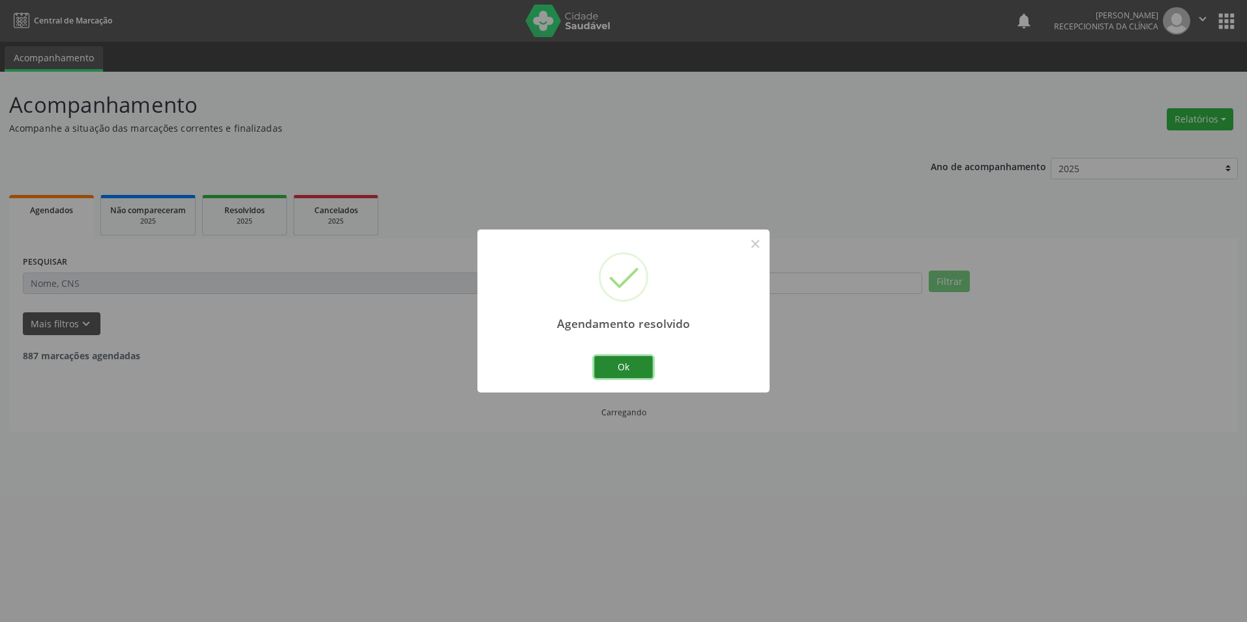
click at [625, 361] on button "Ok" at bounding box center [623, 367] width 59 height 22
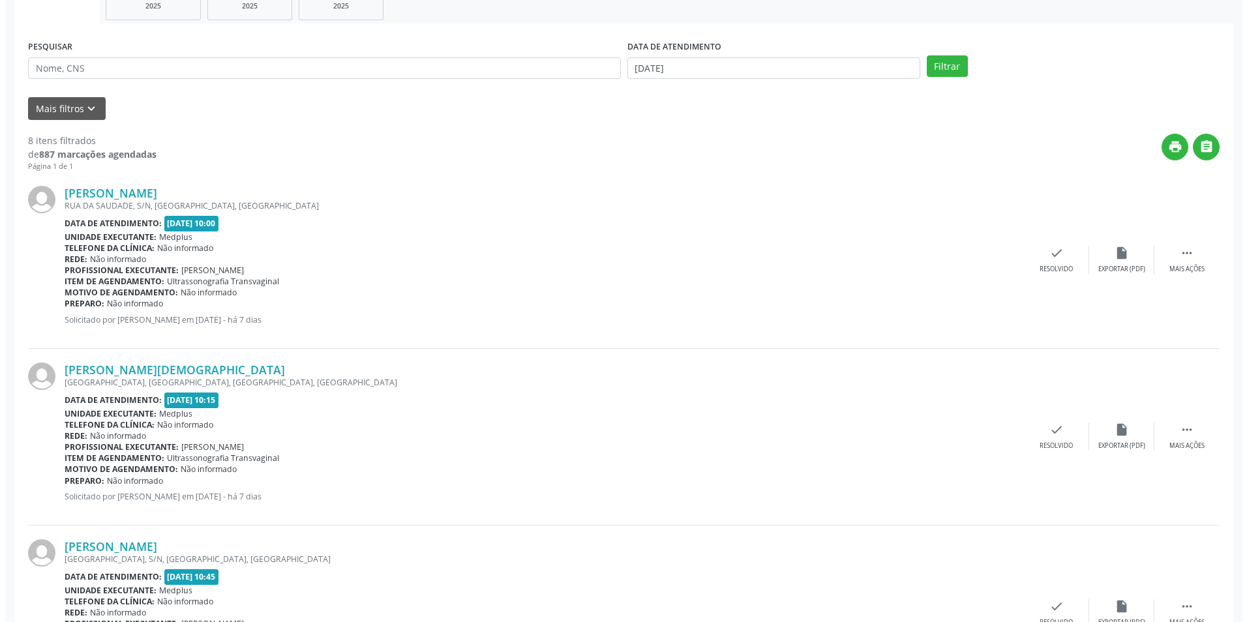
scroll to position [158, 0]
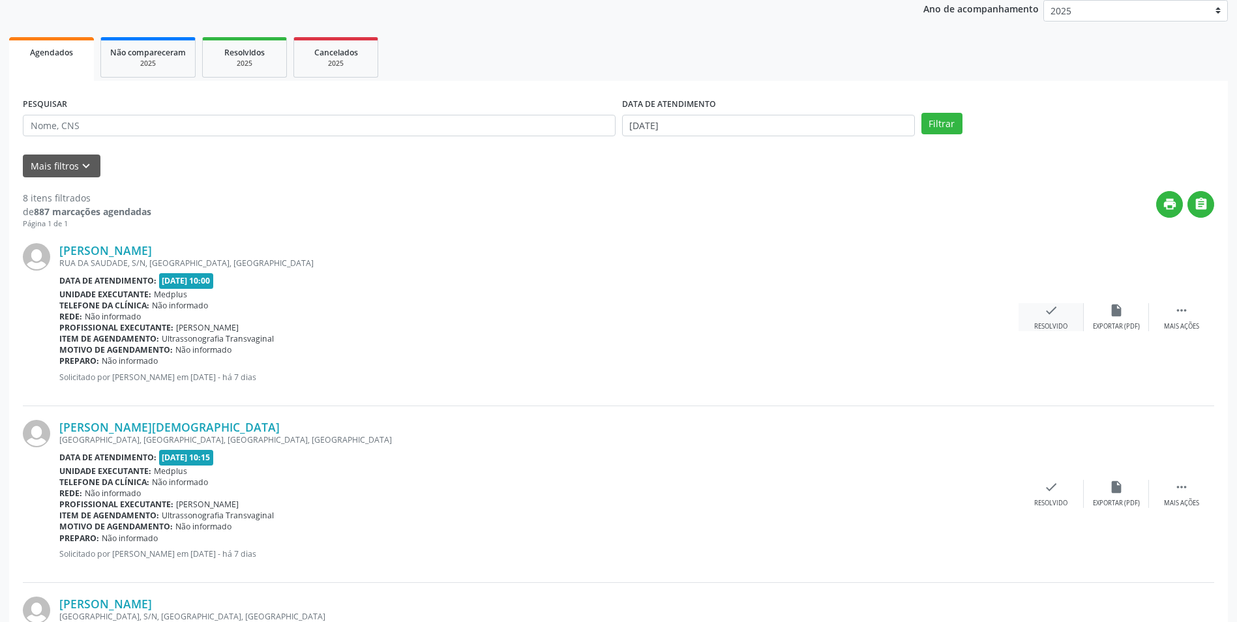
click at [1068, 322] on div "check Resolvido" at bounding box center [1051, 317] width 65 height 28
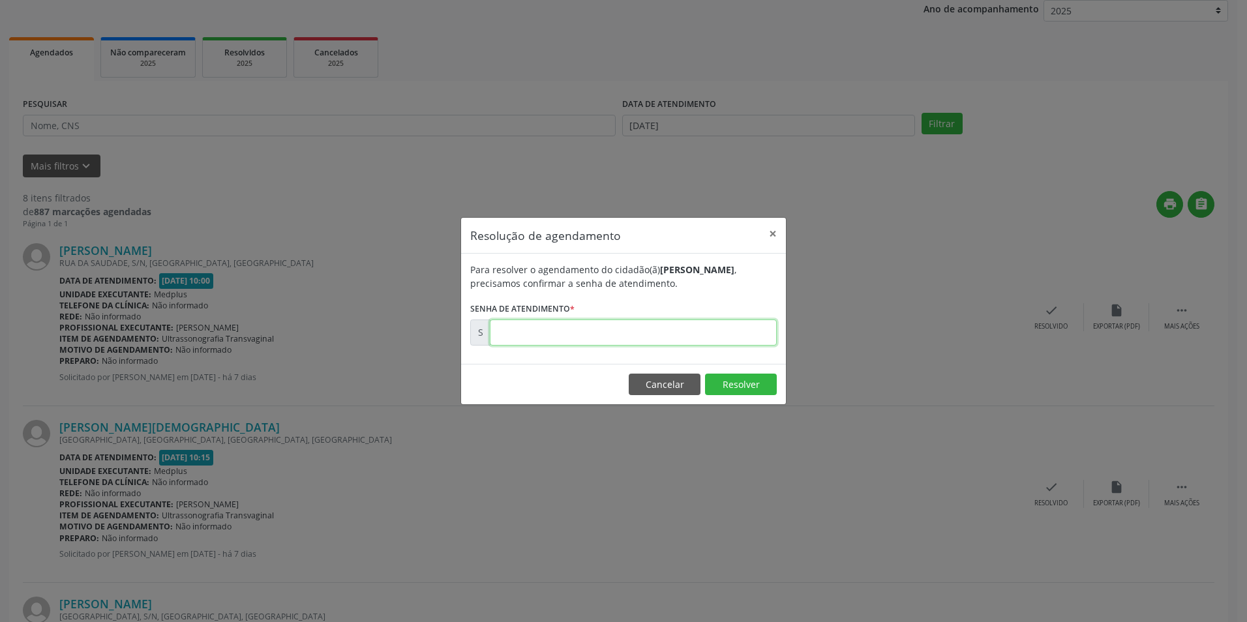
click at [525, 327] on input "text" at bounding box center [633, 333] width 287 height 26
type input "00173981"
click at [725, 385] on button "Resolver" at bounding box center [741, 385] width 72 height 22
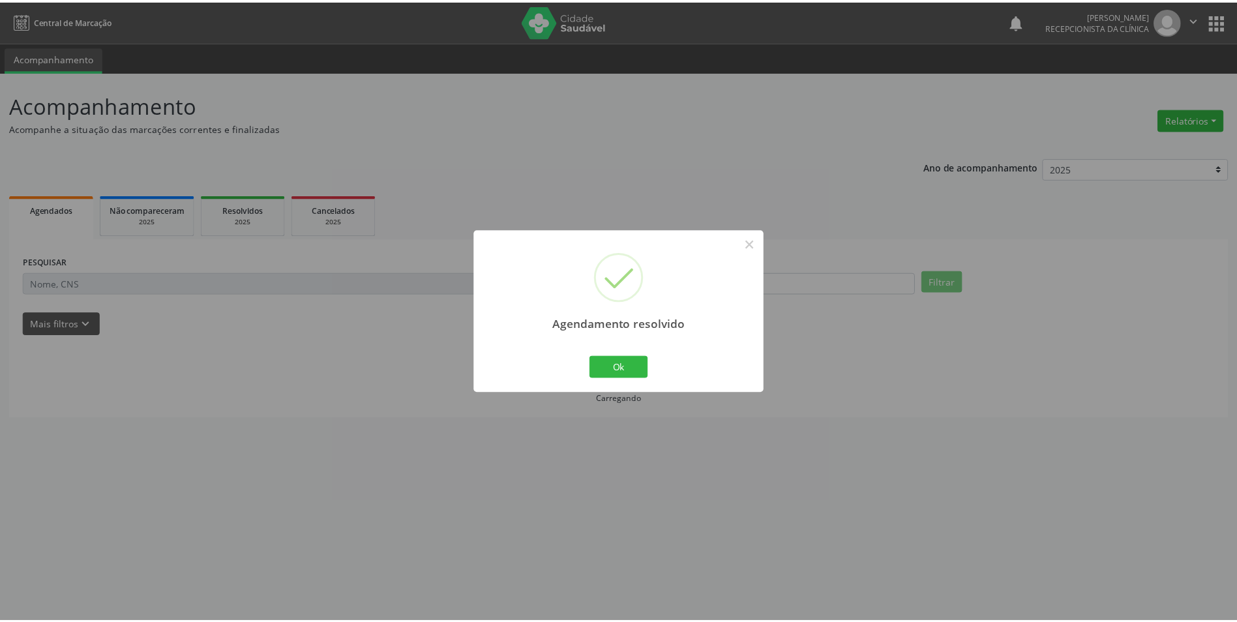
scroll to position [0, 0]
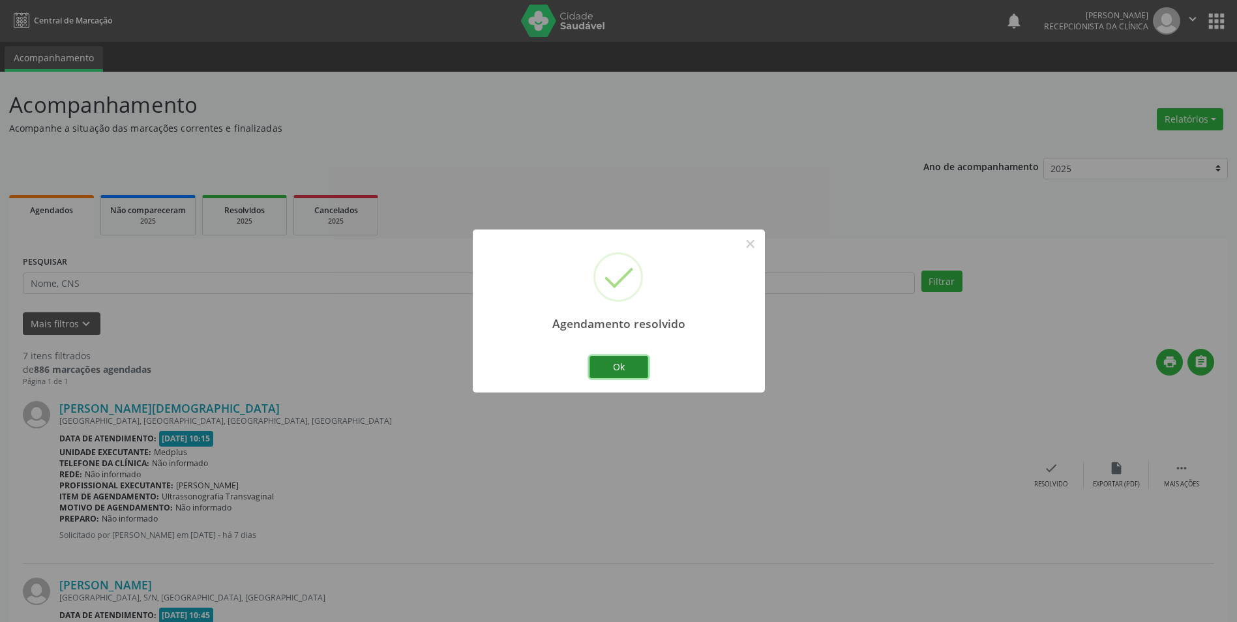
click at [638, 370] on button "Ok" at bounding box center [619, 367] width 59 height 22
